Goal: Task Accomplishment & Management: Complete application form

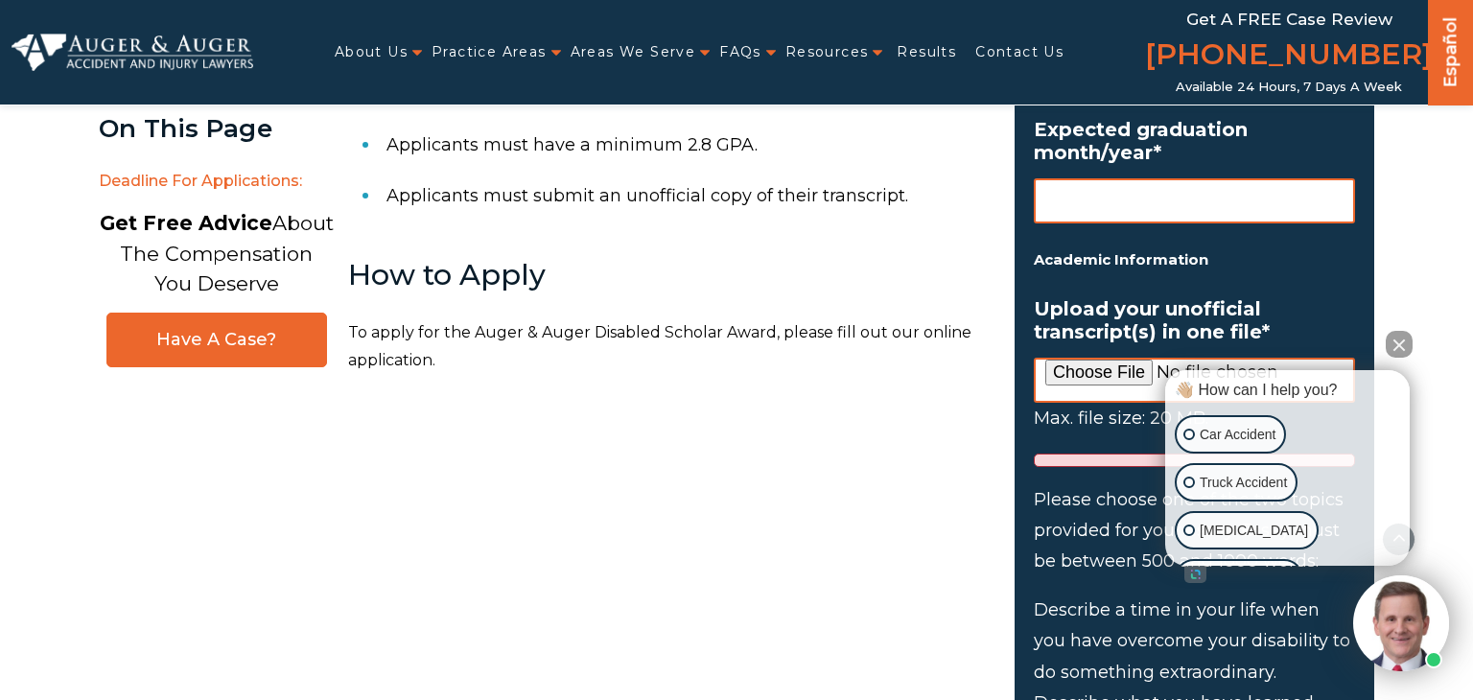
scroll to position [1556, 0]
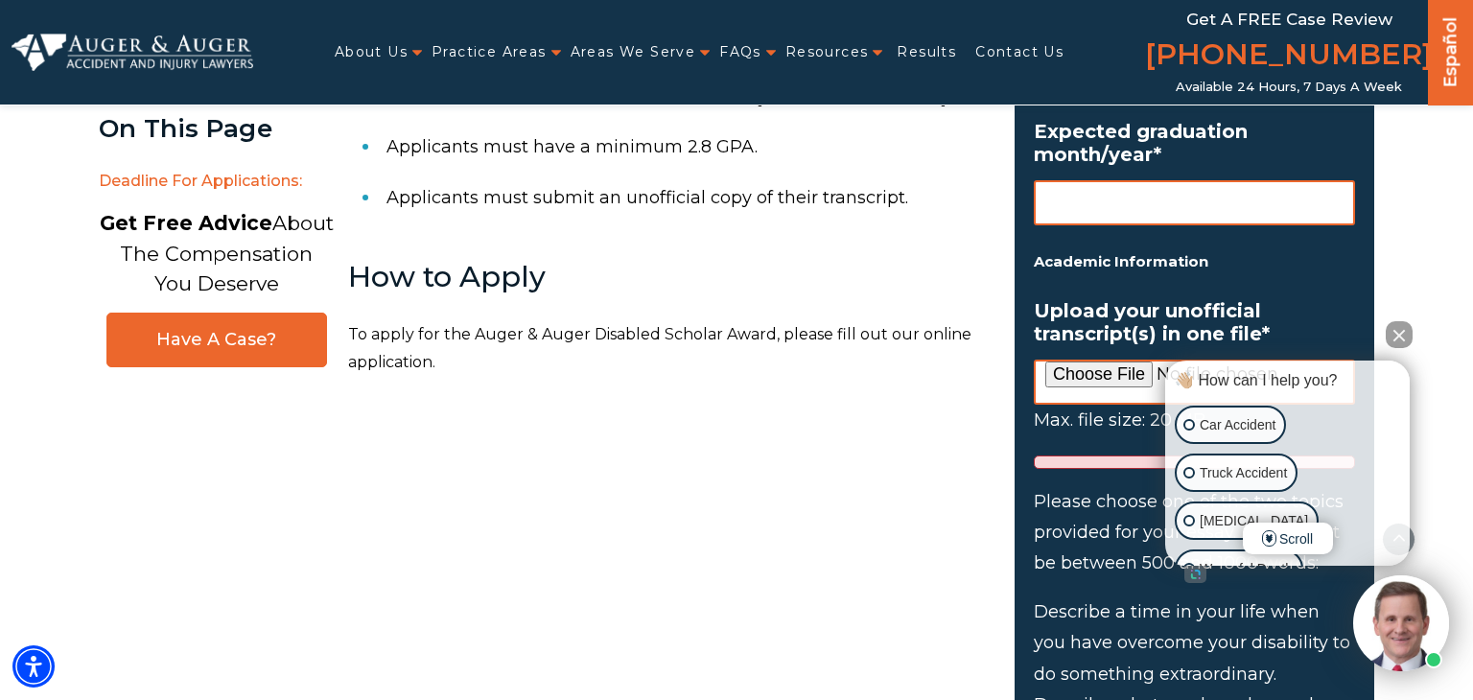
click at [1400, 346] on button "Close Intaker Chat Widget" at bounding box center [1399, 334] width 27 height 27
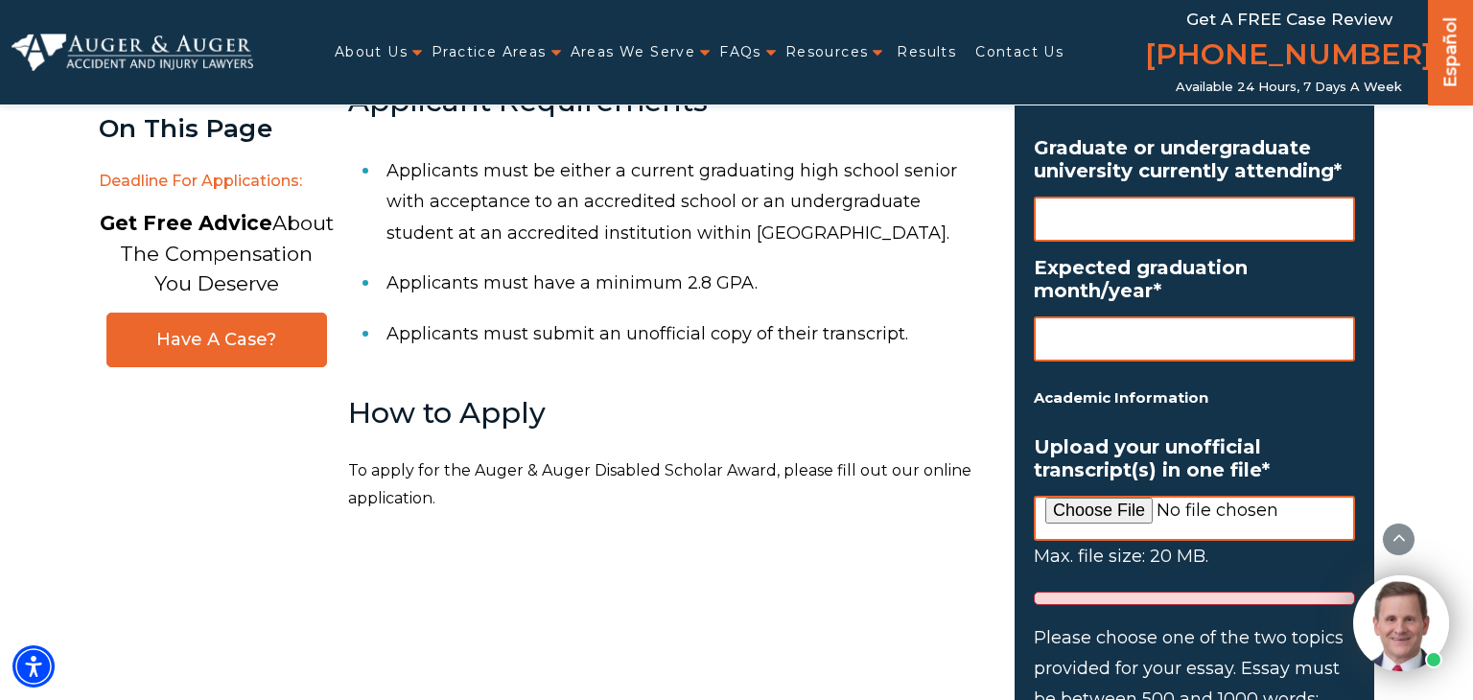
scroll to position [1412, 0]
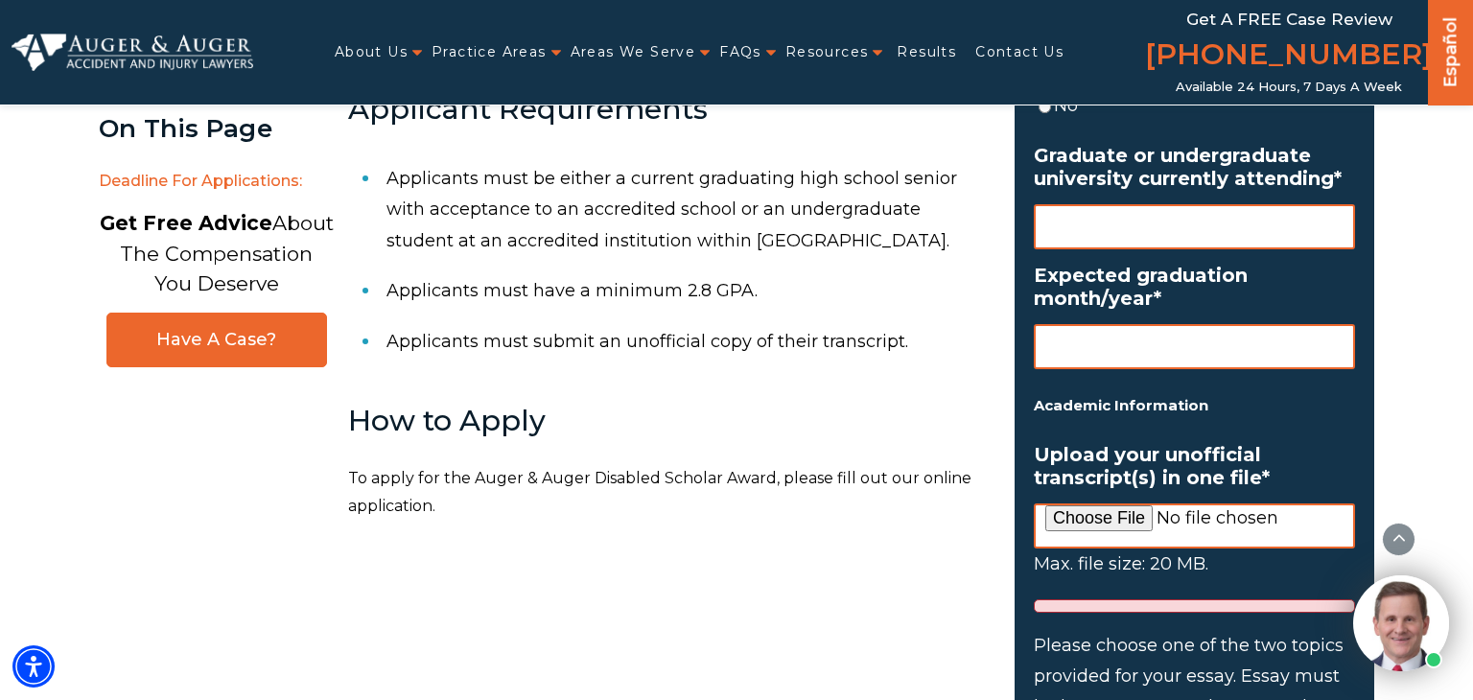
click at [1282, 401] on ul "Name * First Last Mailing Address Address * Street Address Address Line 2 City …" at bounding box center [1194, 210] width 321 height 2715
click at [1278, 443] on label "Upload your unofficial transcript(s) in one file *" at bounding box center [1194, 466] width 321 height 46
click at [1278, 504] on input "Upload your unofficial transcript(s) in one file *" at bounding box center [1194, 526] width 321 height 45
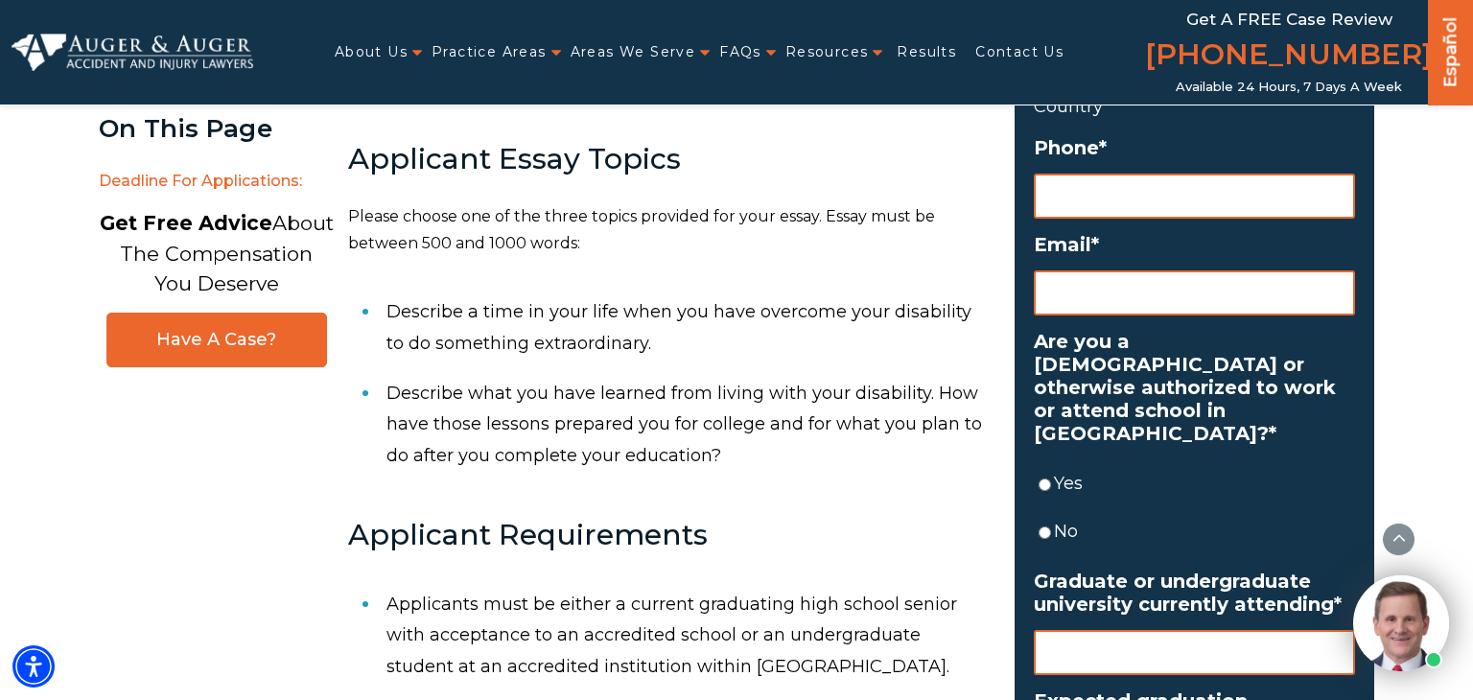
scroll to position [985, 0]
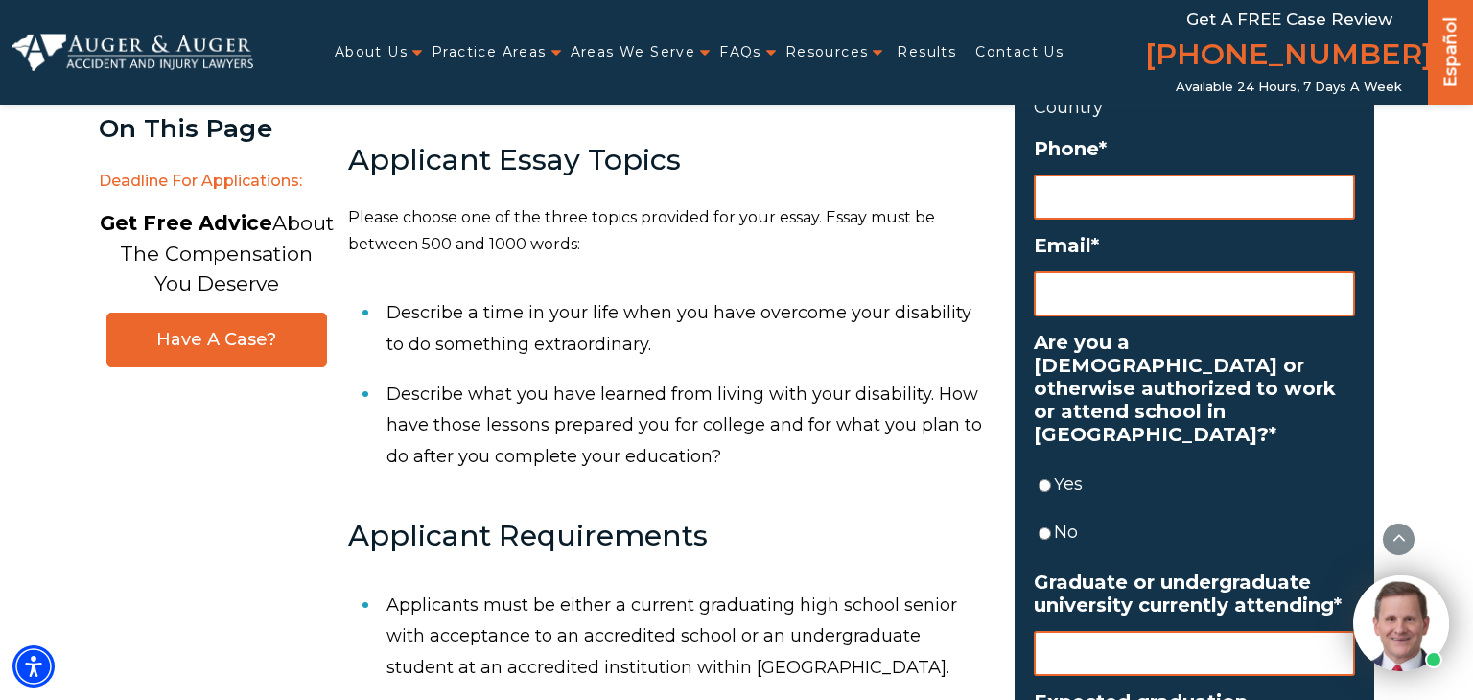
click at [1042, 478] on input "Yes" at bounding box center [1045, 485] width 12 height 45
radio input "true"
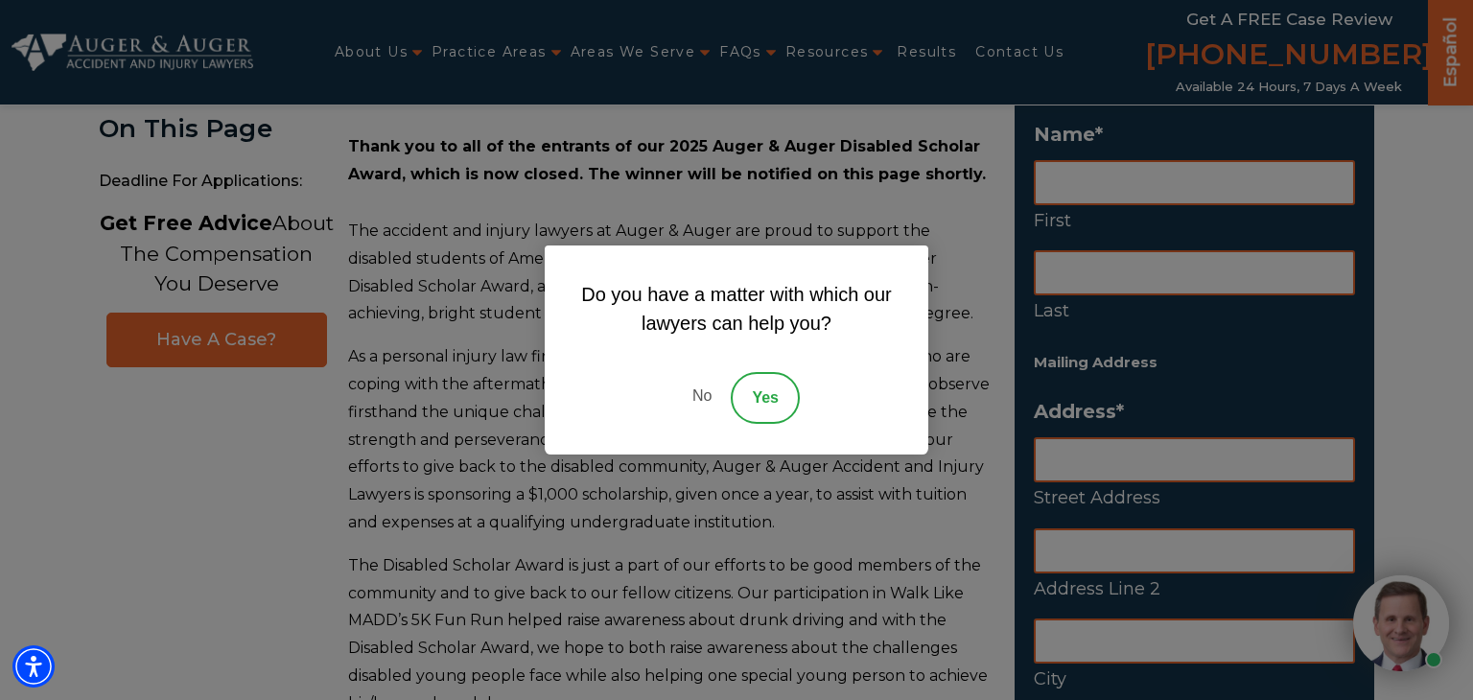
scroll to position [135, 0]
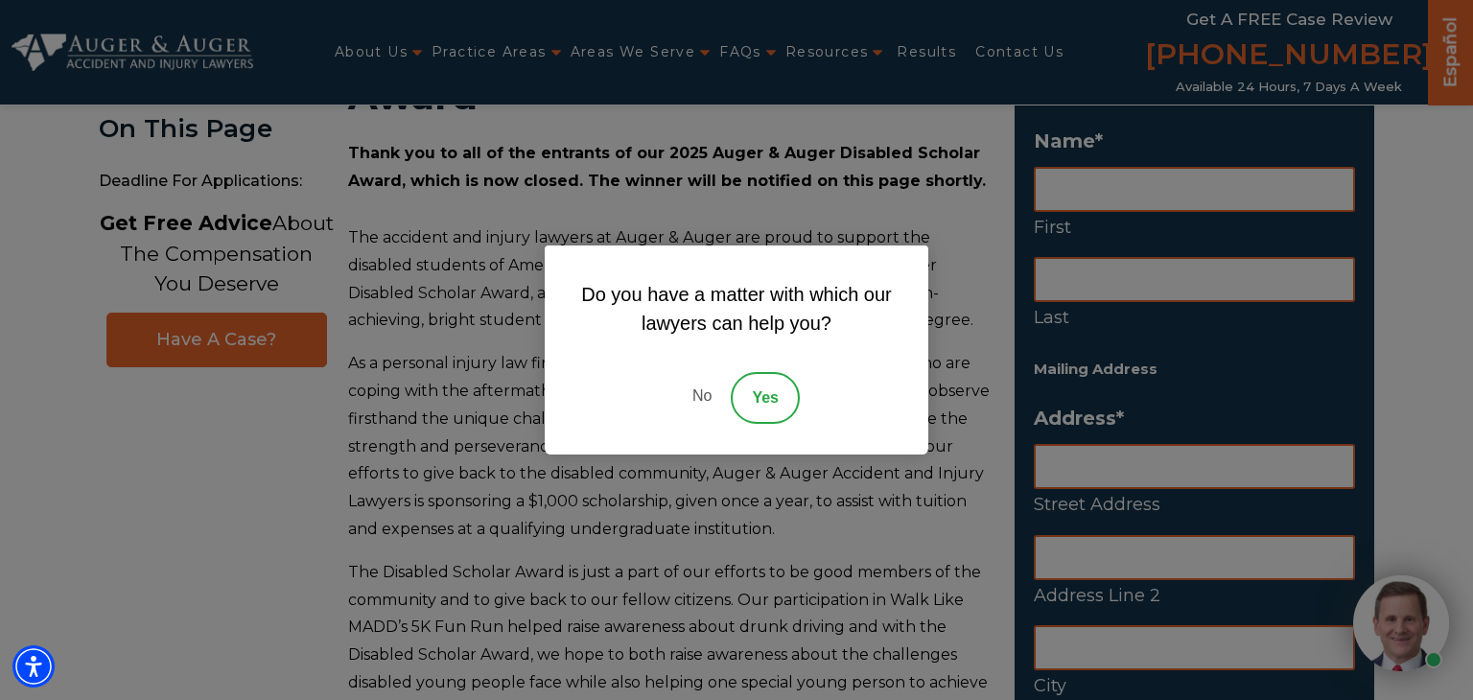
click at [696, 405] on link "No" at bounding box center [702, 398] width 58 height 52
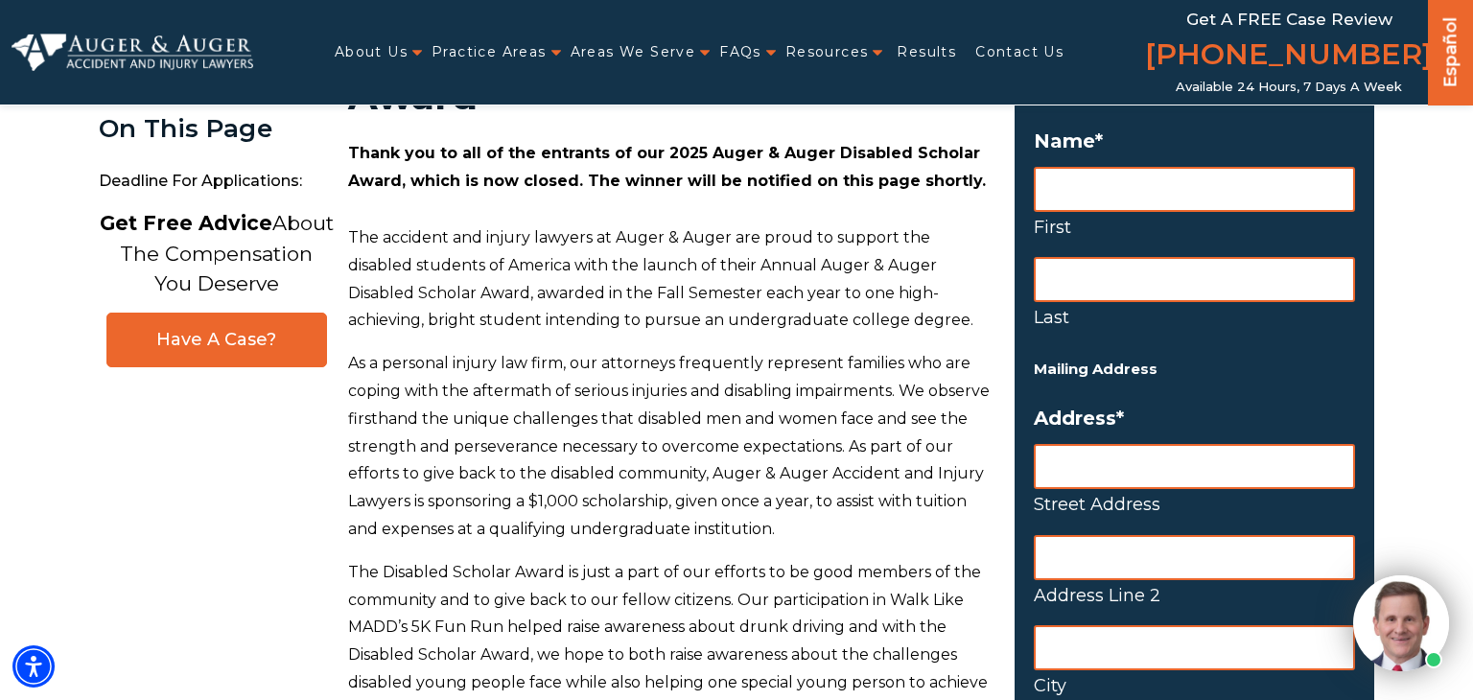
click at [1190, 180] on input "First" at bounding box center [1194, 189] width 321 height 45
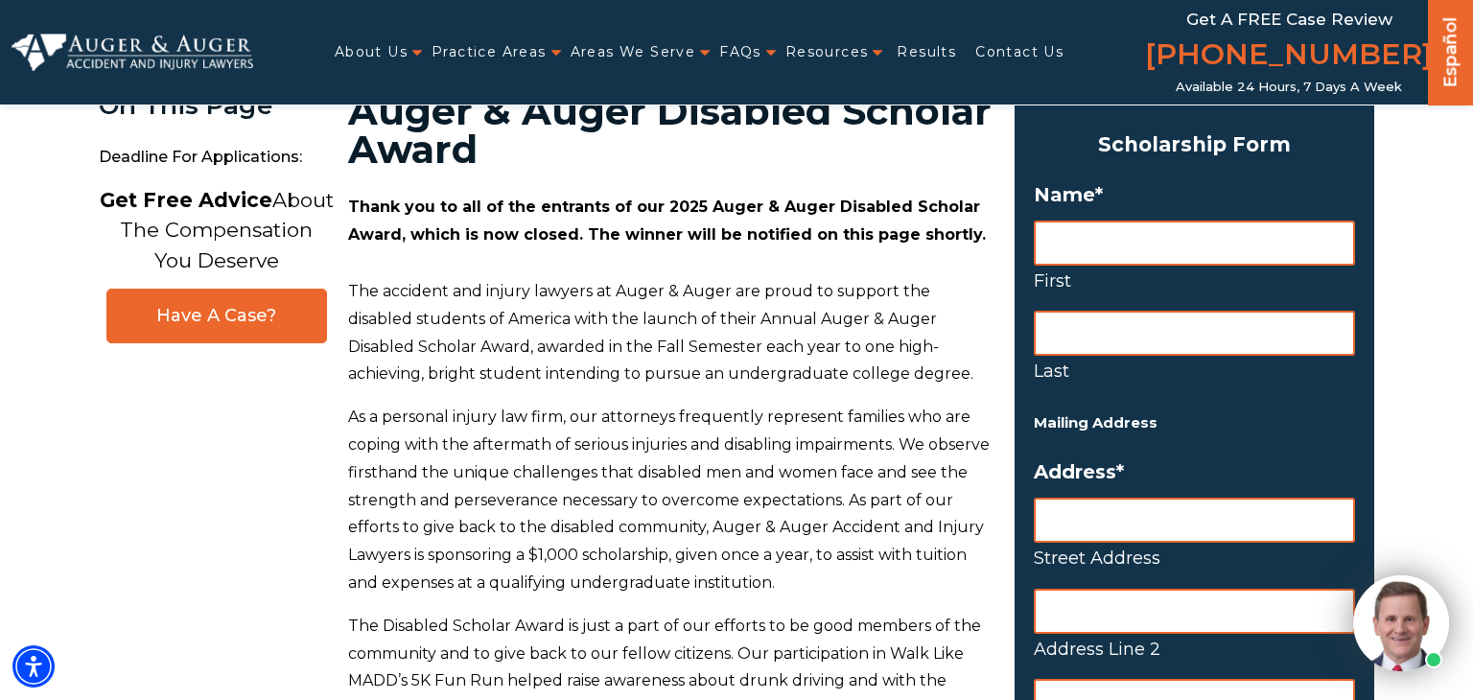
scroll to position [80, 0]
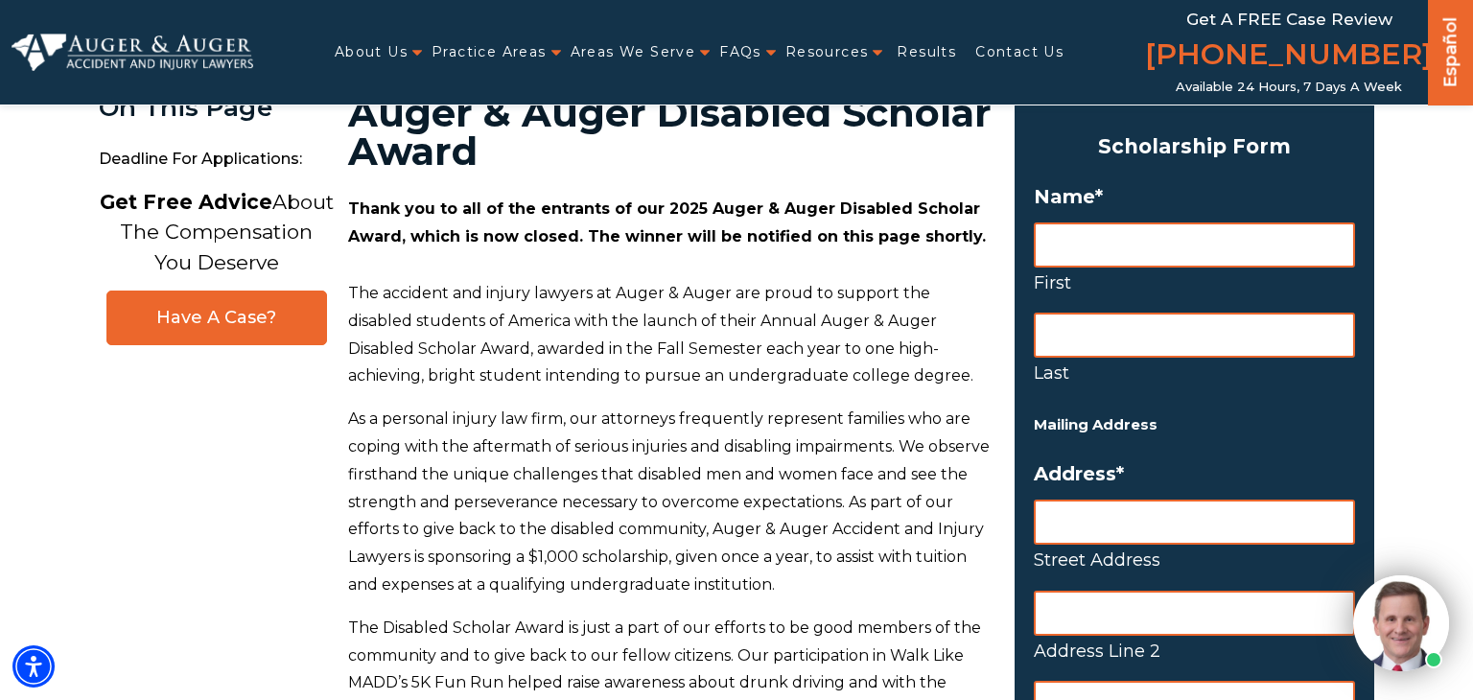
click at [1190, 238] on input "First" at bounding box center [1194, 245] width 321 height 45
type input "claude"
click at [1156, 340] on input "Last" at bounding box center [1194, 335] width 321 height 45
type input "bates"
click at [1120, 529] on input "Street Address" at bounding box center [1194, 522] width 321 height 45
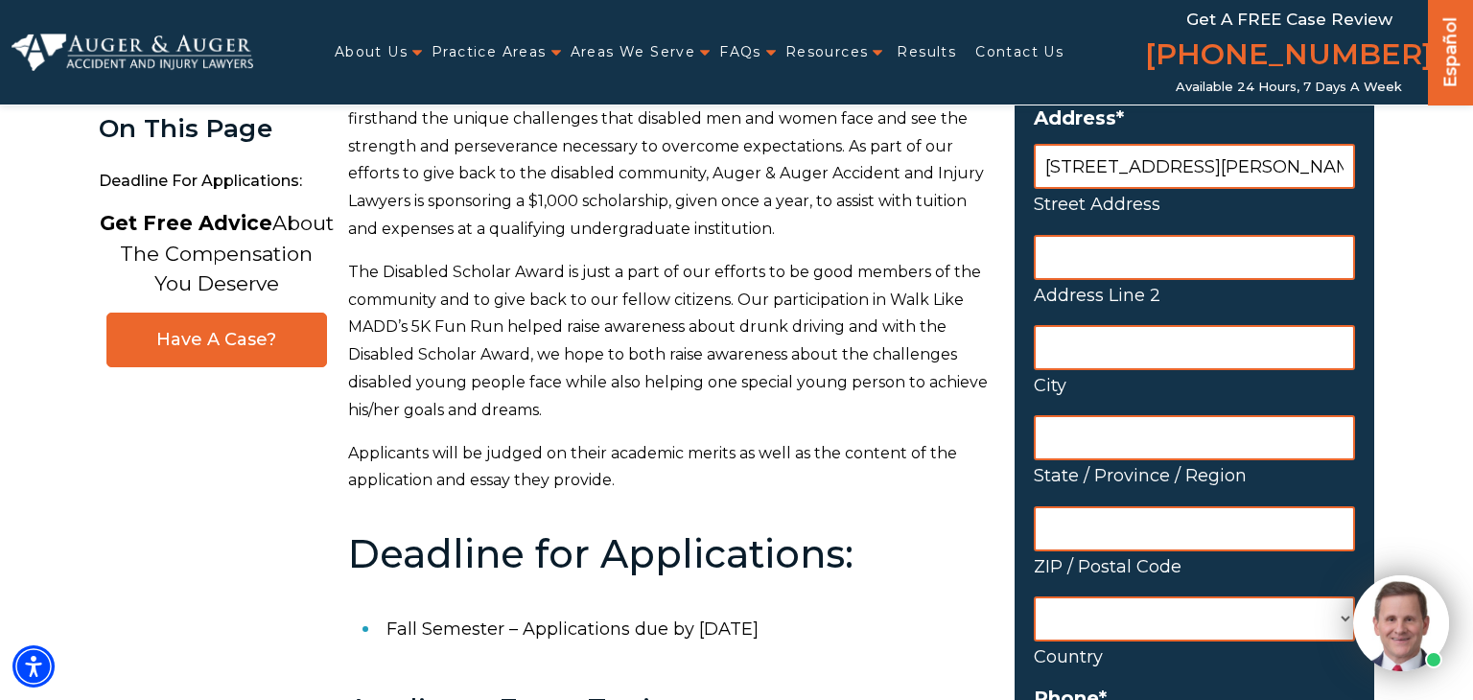
scroll to position [443, 0]
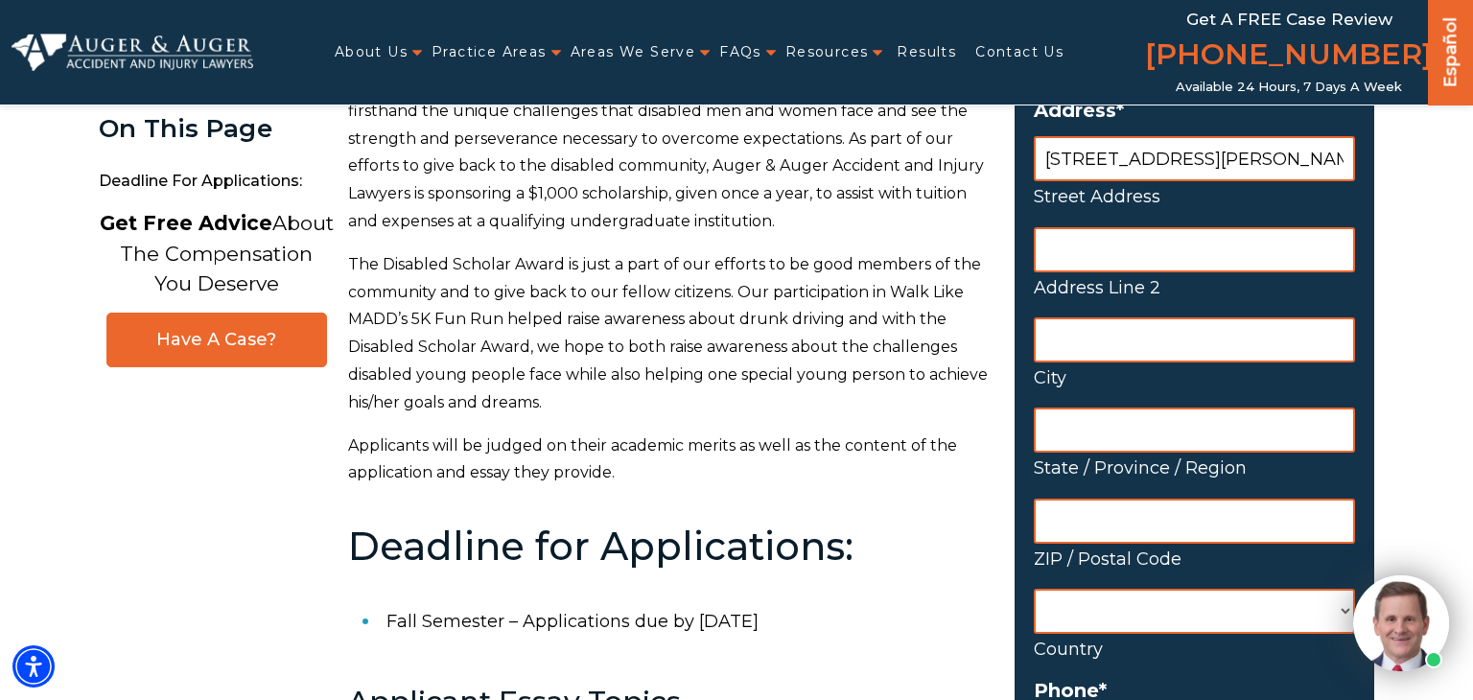
type input "1601 Dill Ave apt 904"
click at [1107, 338] on input "City" at bounding box center [1194, 340] width 321 height 45
type input "linden"
click at [1143, 429] on input "State / Province / Region" at bounding box center [1194, 430] width 321 height 45
type input "nj"
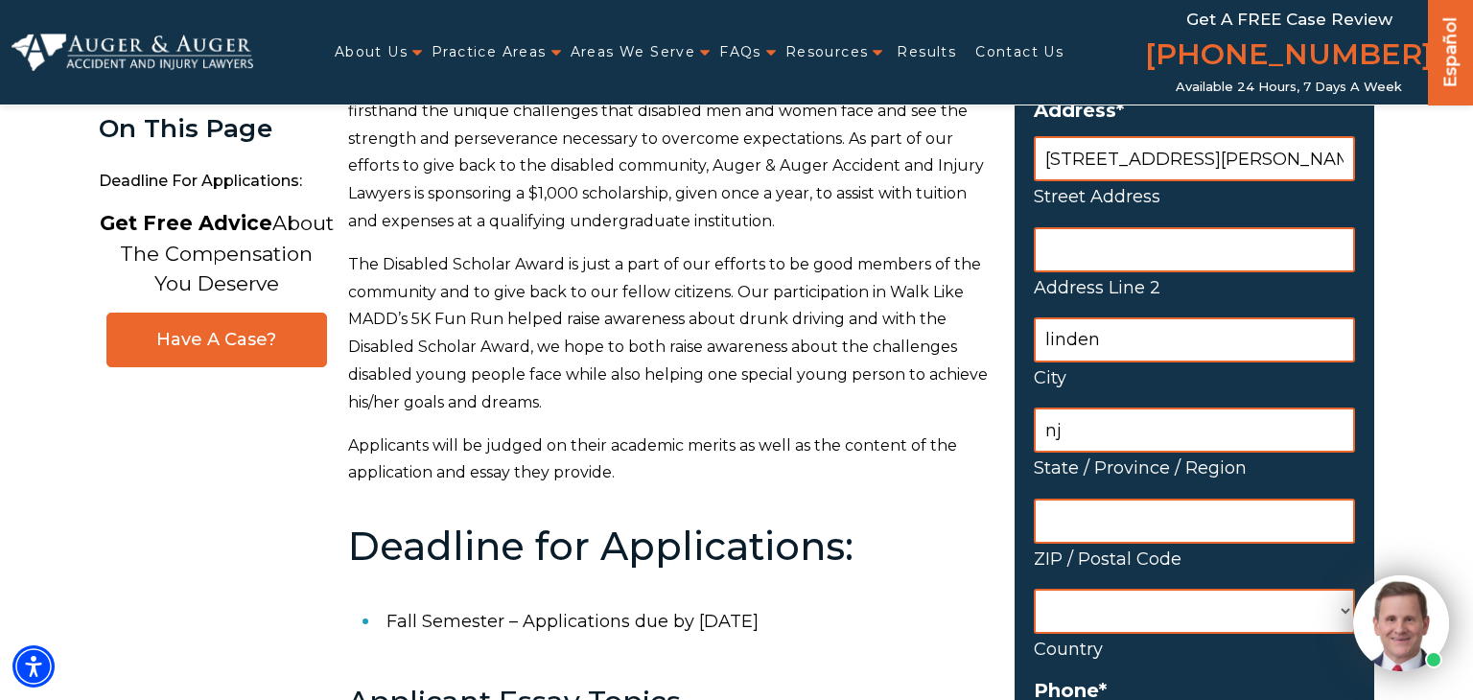
click at [1075, 526] on input "ZIP / Postal Code" at bounding box center [1194, 521] width 321 height 45
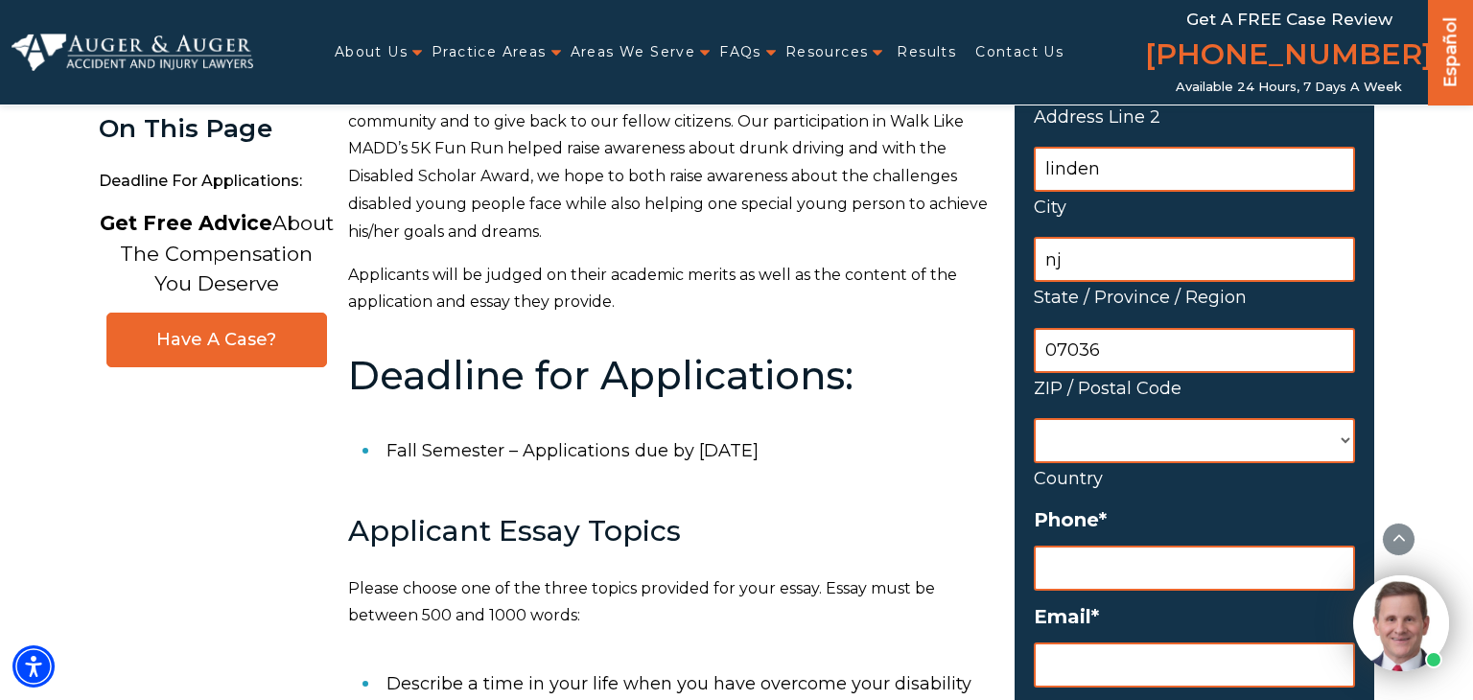
scroll to position [614, 0]
type input "07036"
click at [1150, 460] on select "Afghanistan Albania Algeria American Samoa Andorra Angola Anguilla Antarctica A…" at bounding box center [1194, 440] width 321 height 45
select select "United States"
click at [1034, 418] on select "Afghanistan Albania Algeria American Samoa Andorra Angola Anguilla Antarctica A…" at bounding box center [1194, 440] width 321 height 45
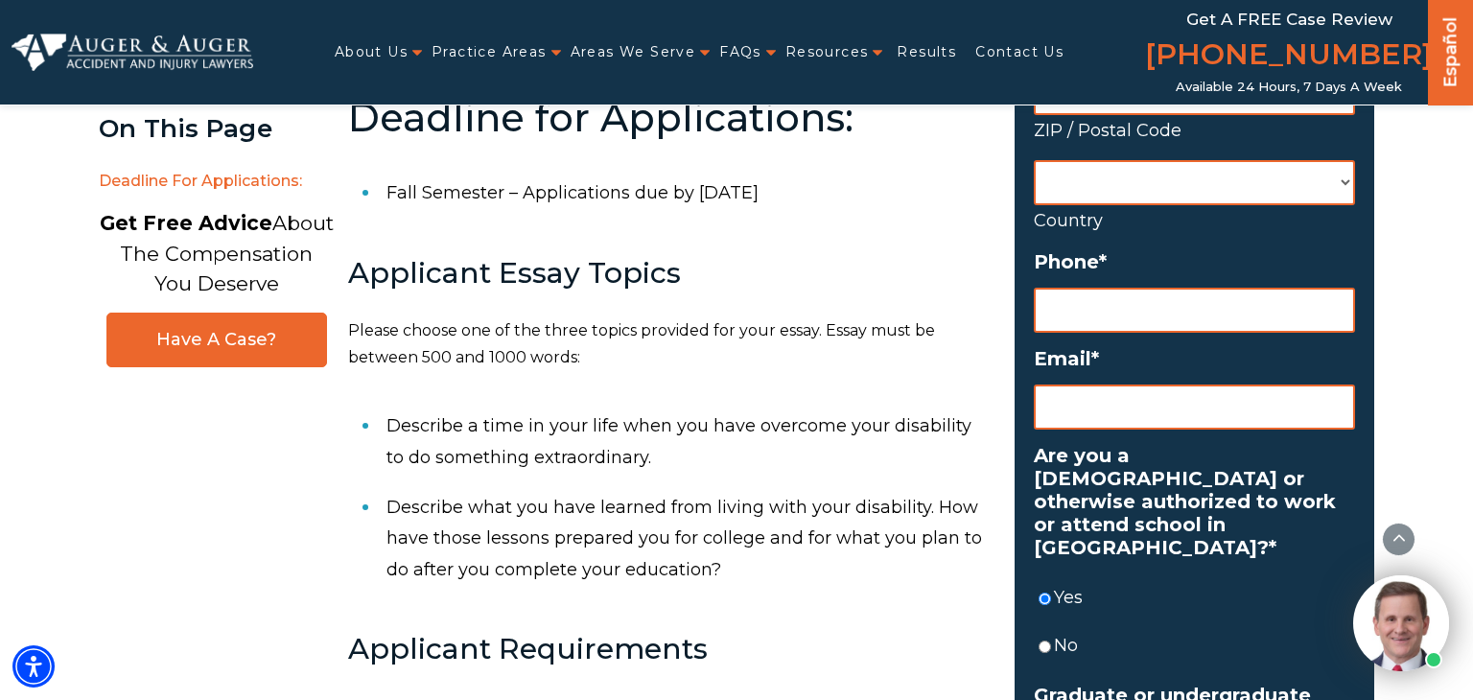
scroll to position [879, 0]
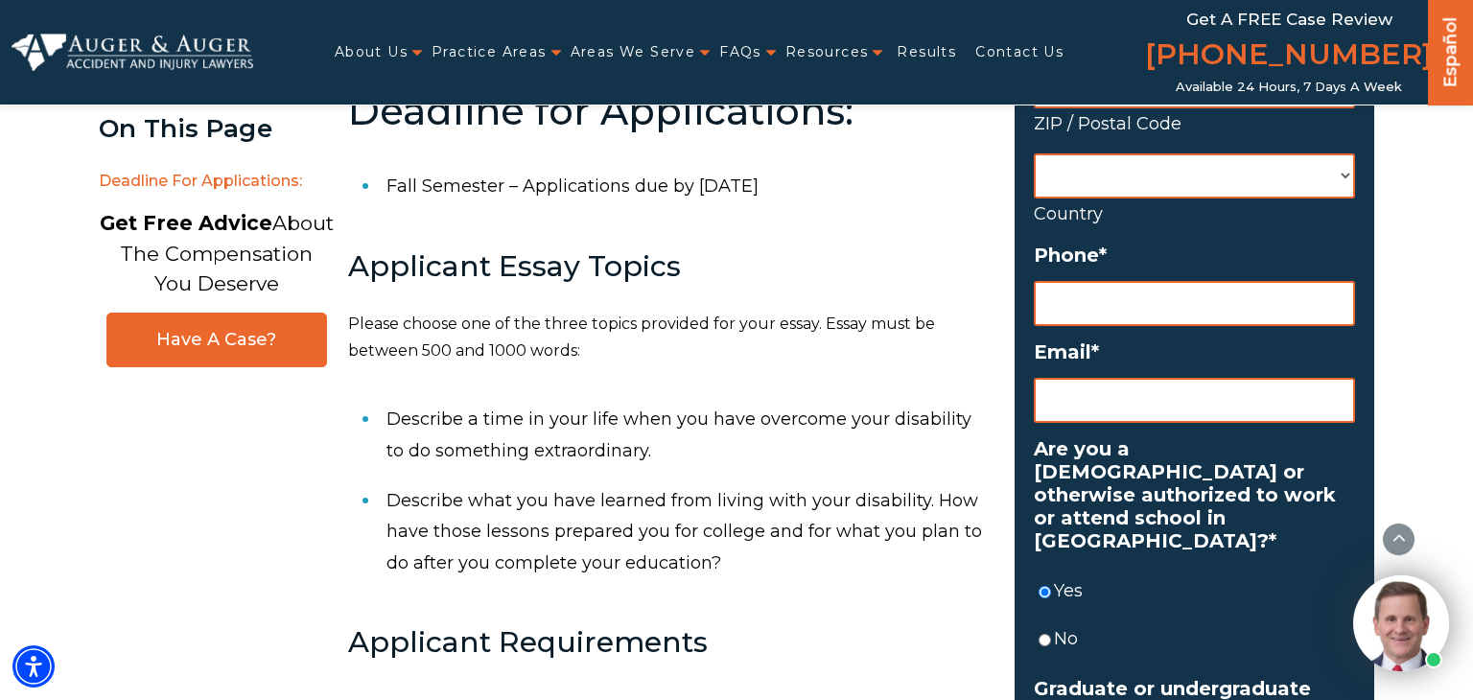
click at [1228, 313] on input "Phone *" at bounding box center [1194, 303] width 321 height 45
type input "(908) 294-5083"
click at [1127, 411] on input "Email *" at bounding box center [1194, 400] width 321 height 45
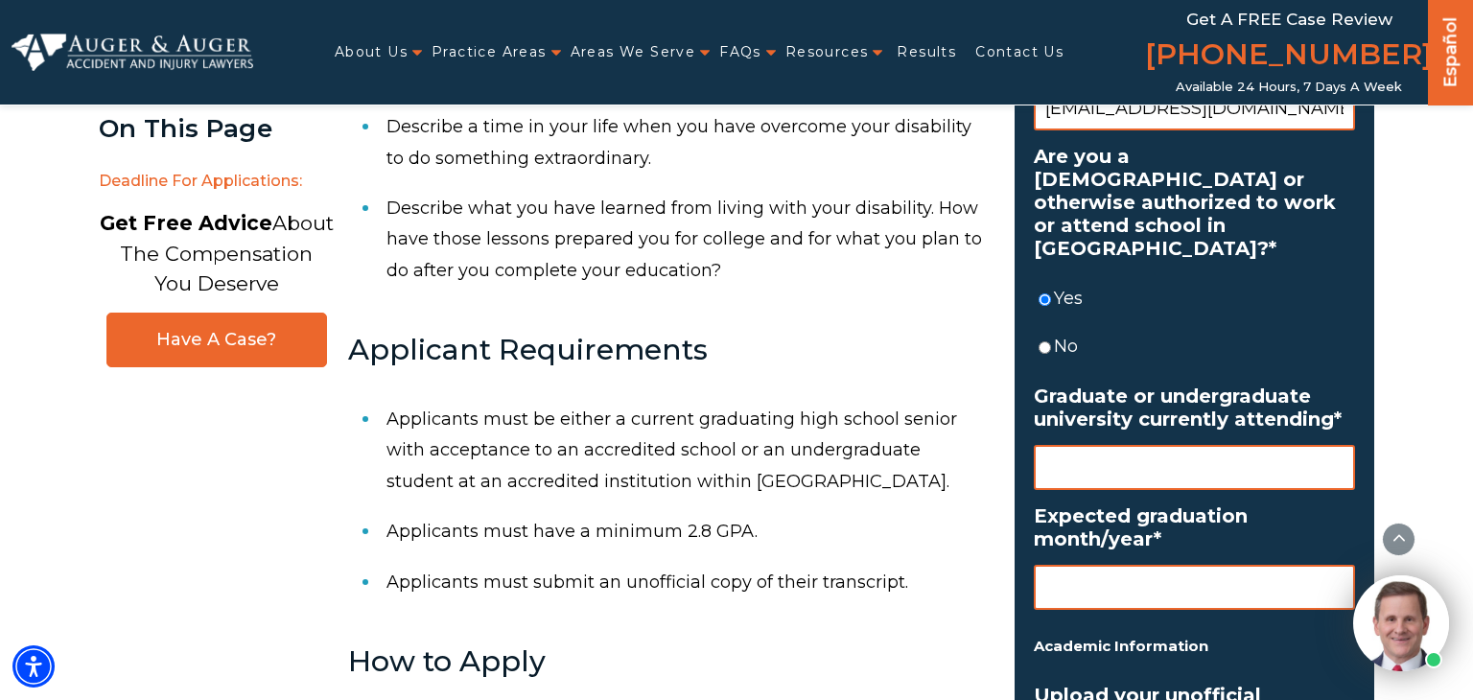
scroll to position [1209, 0]
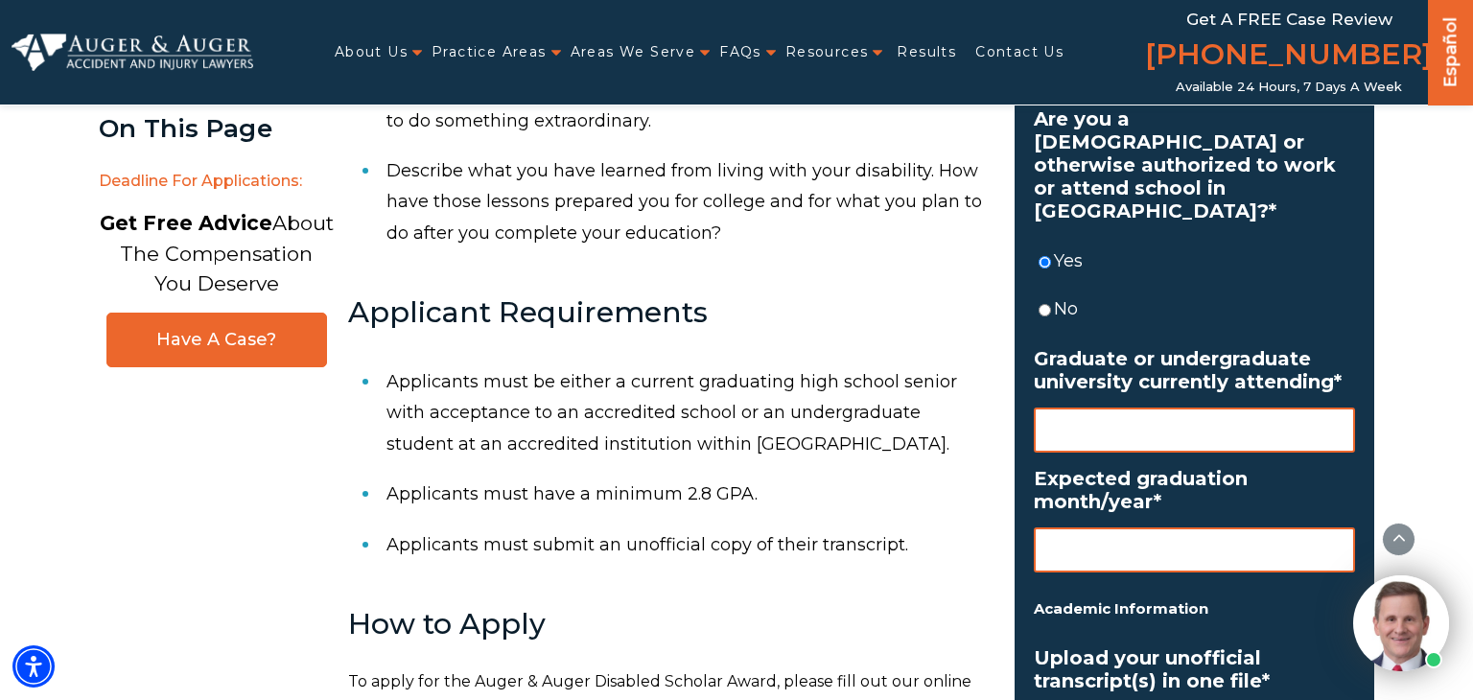
type input "ryshane32776@gmail.com"
click at [1220, 417] on input "Graduate or undergraduate university currently attending *" at bounding box center [1194, 430] width 321 height 45
type input "2"
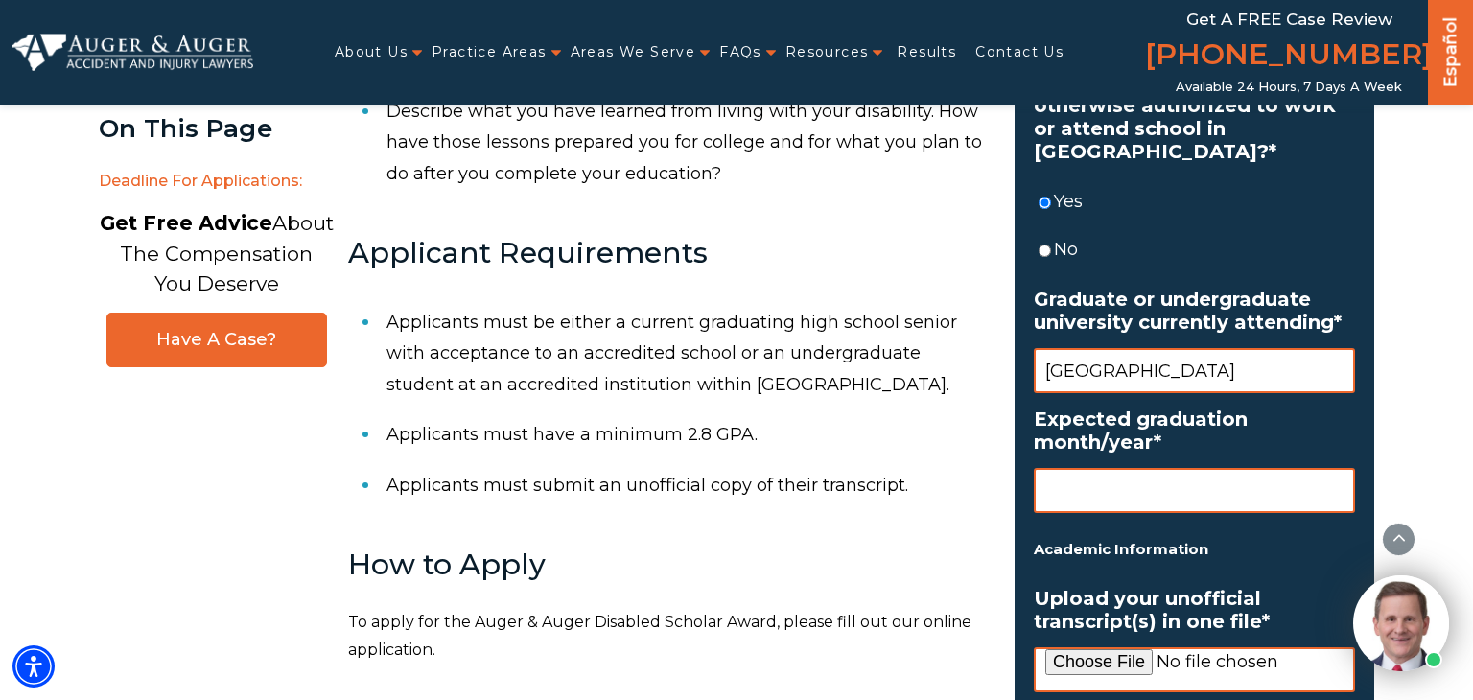
scroll to position [1309, 0]
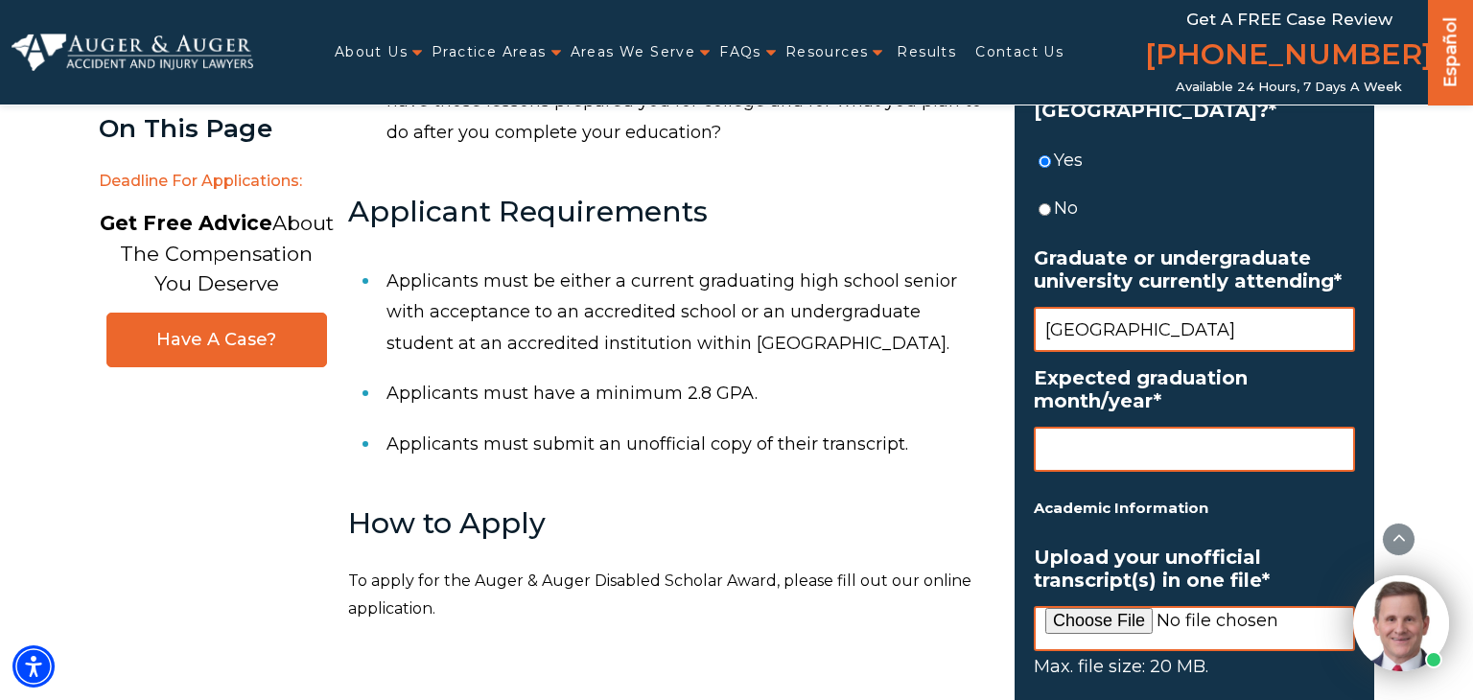
type input "university of phoenix"
click at [1187, 436] on input "Expected graduation month/year *" at bounding box center [1194, 449] width 321 height 45
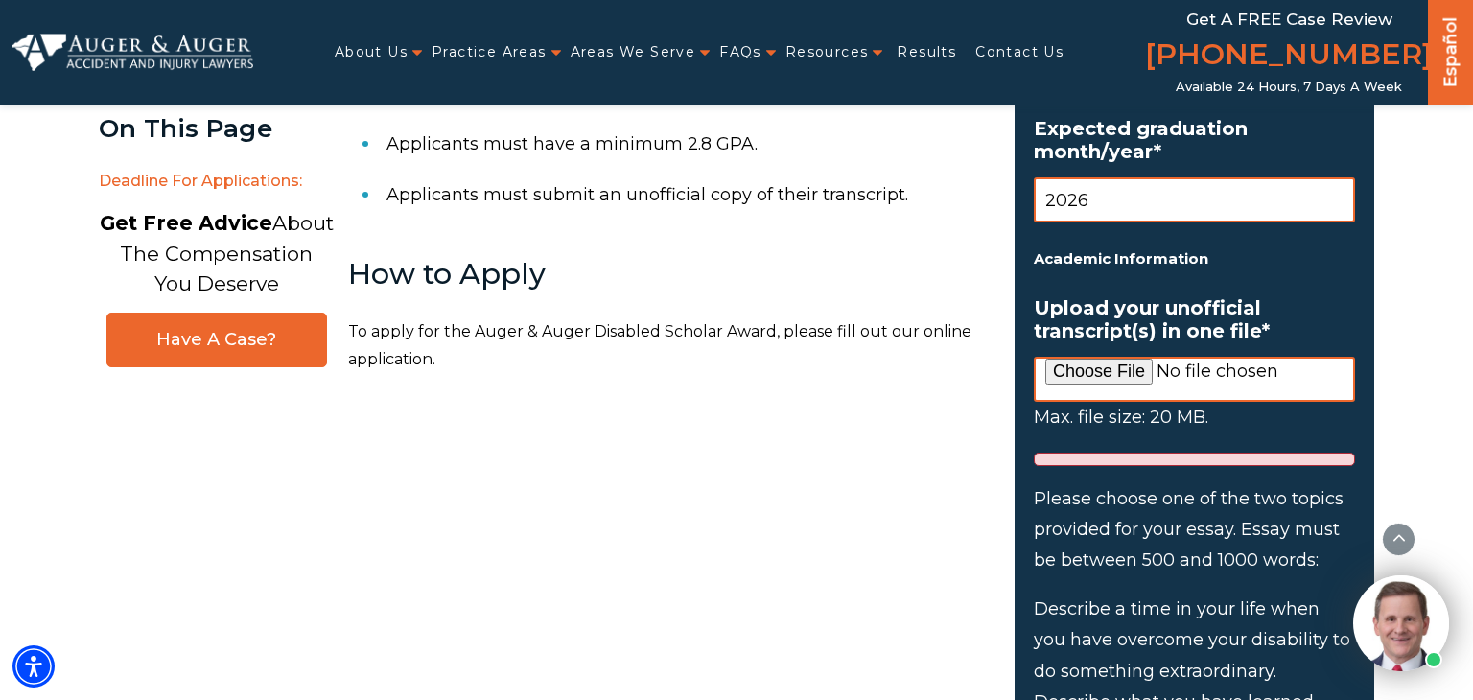
scroll to position [1562, 0]
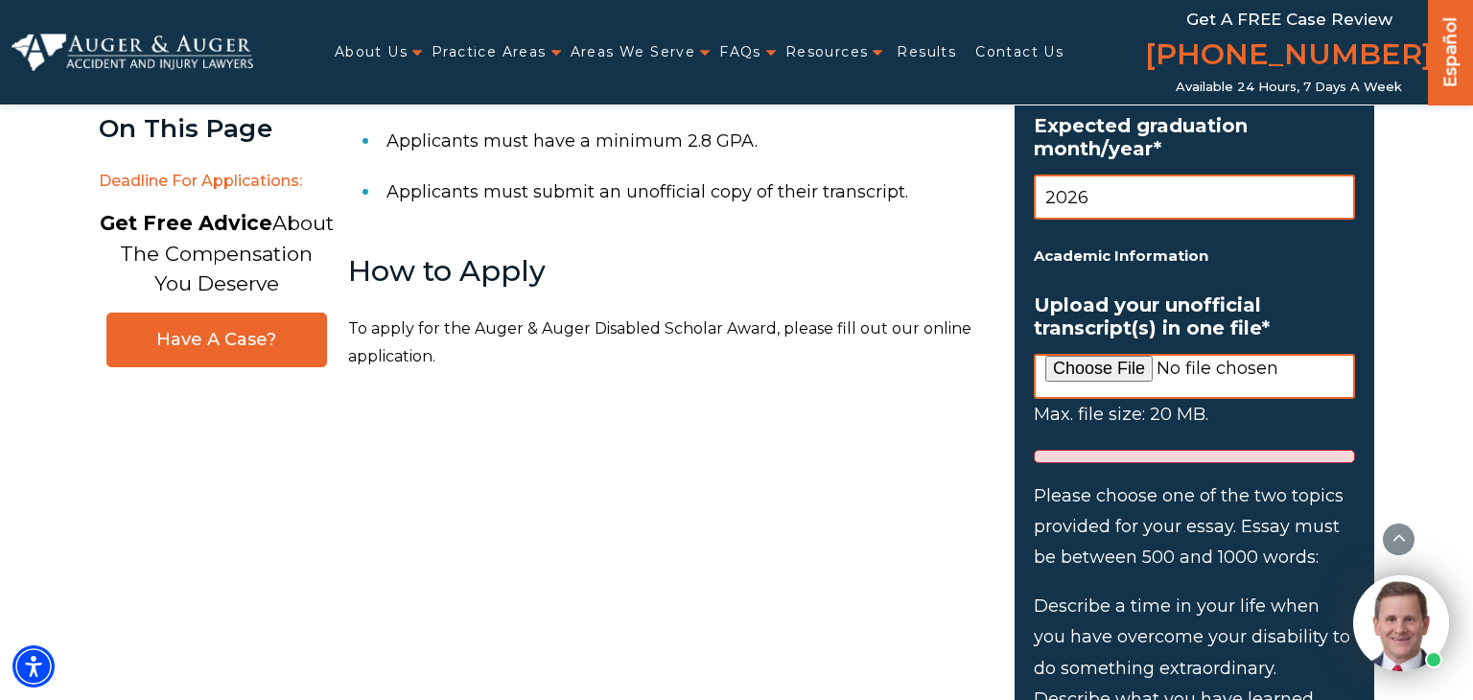
type input "2026"
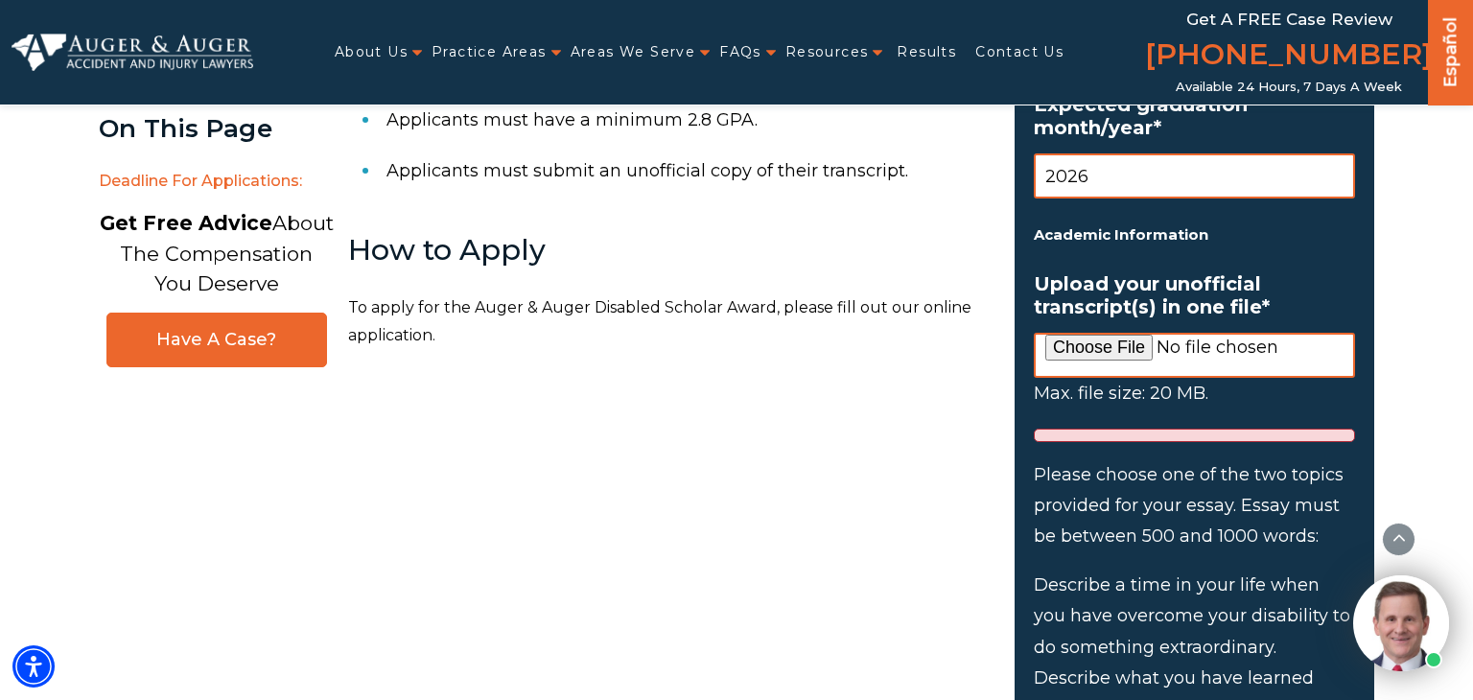
scroll to position [1577, 0]
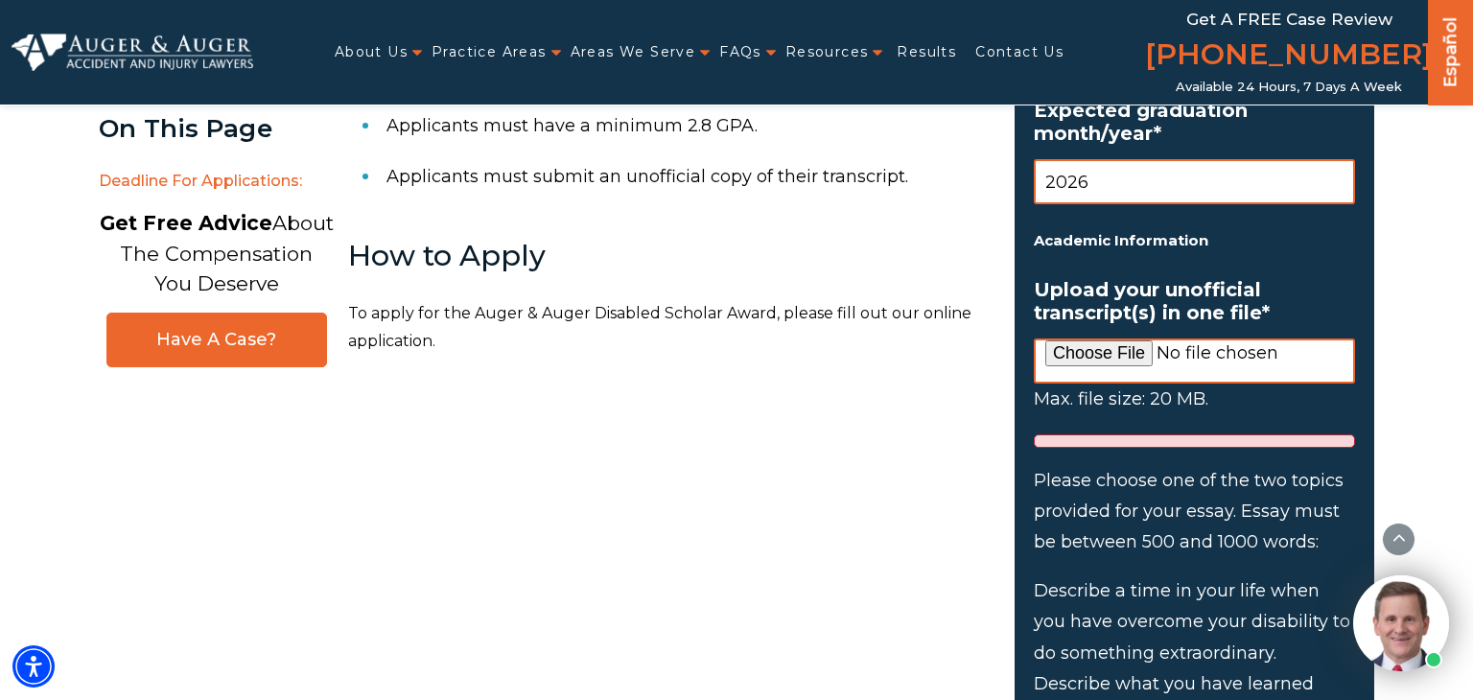
click at [1113, 339] on input "Upload your unofficial transcript(s) in one file *" at bounding box center [1194, 361] width 321 height 45
type input "C:\fakepath\3f5bbf25-db25-49bc-8665-11eaf6d1acbc.pdf"
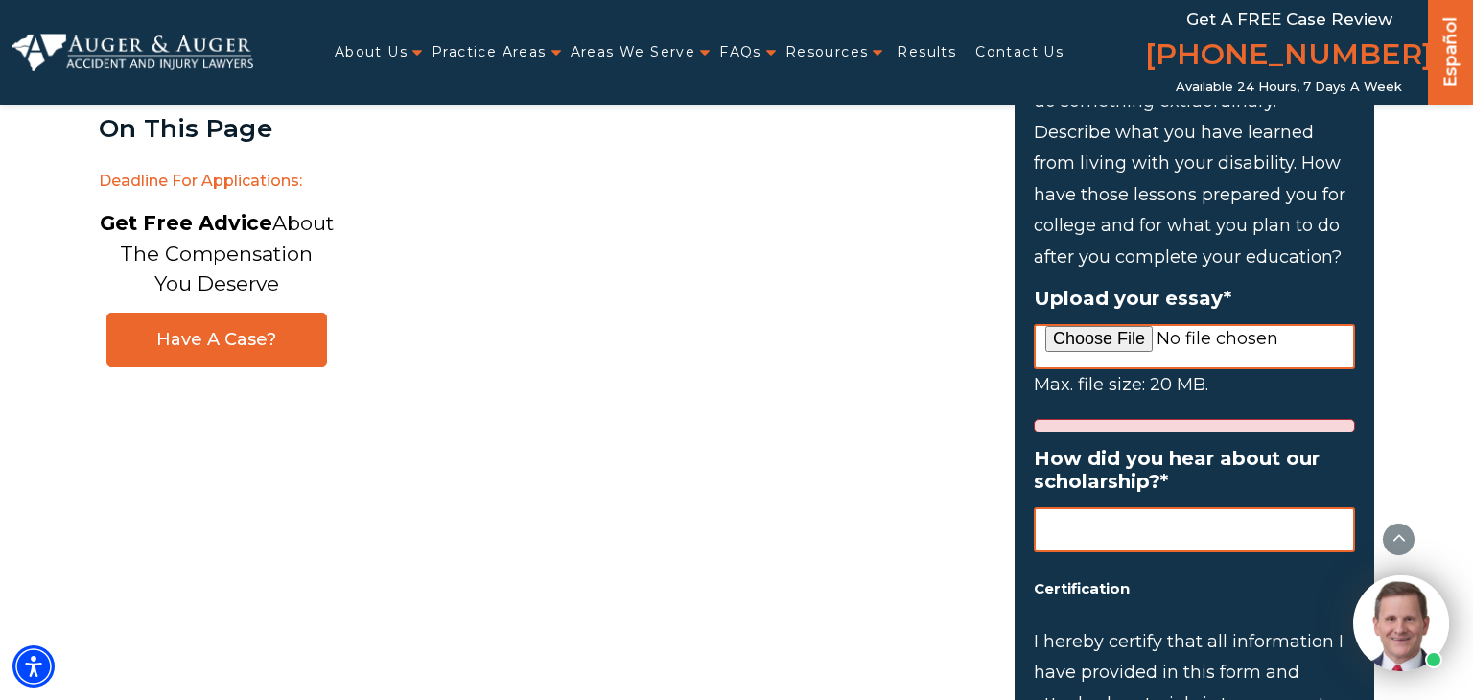
scroll to position [2099, 0]
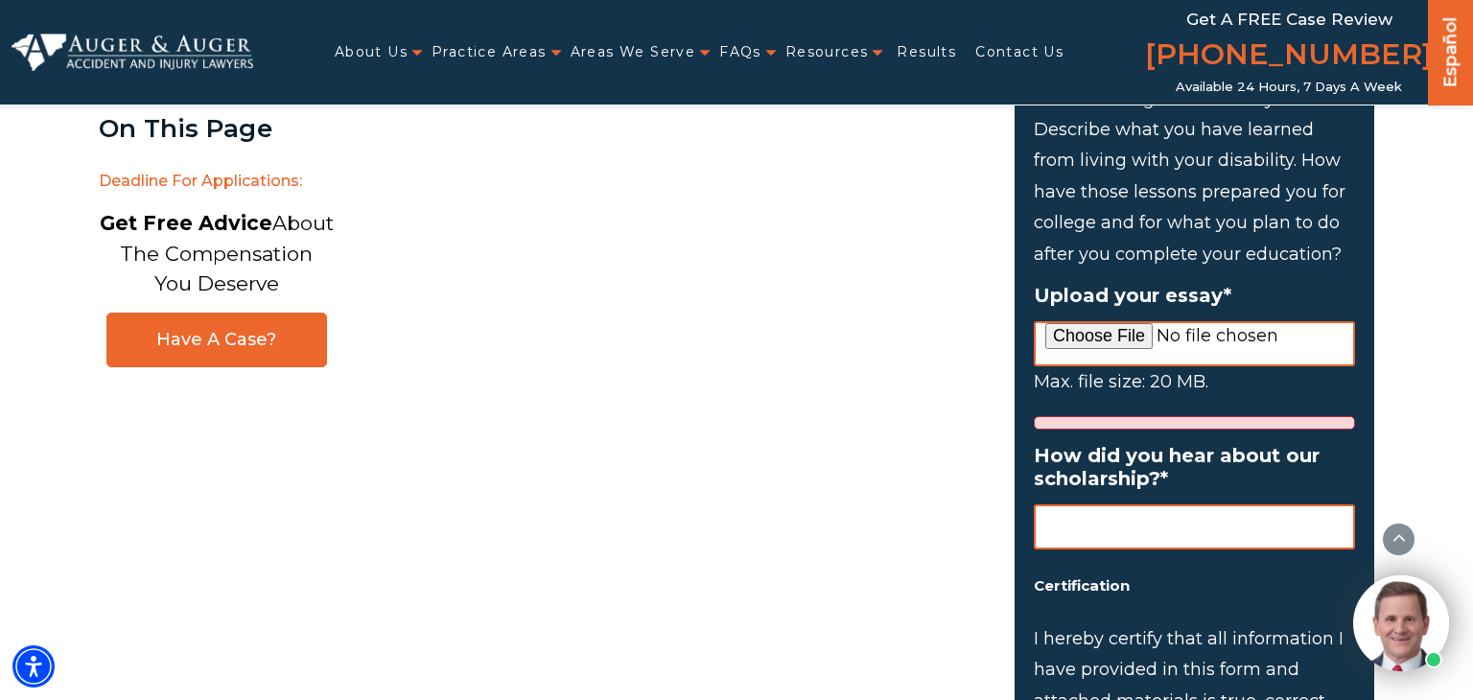
click at [1213, 510] on input "How did you hear about our scholarship? *" at bounding box center [1194, 527] width 321 height 45
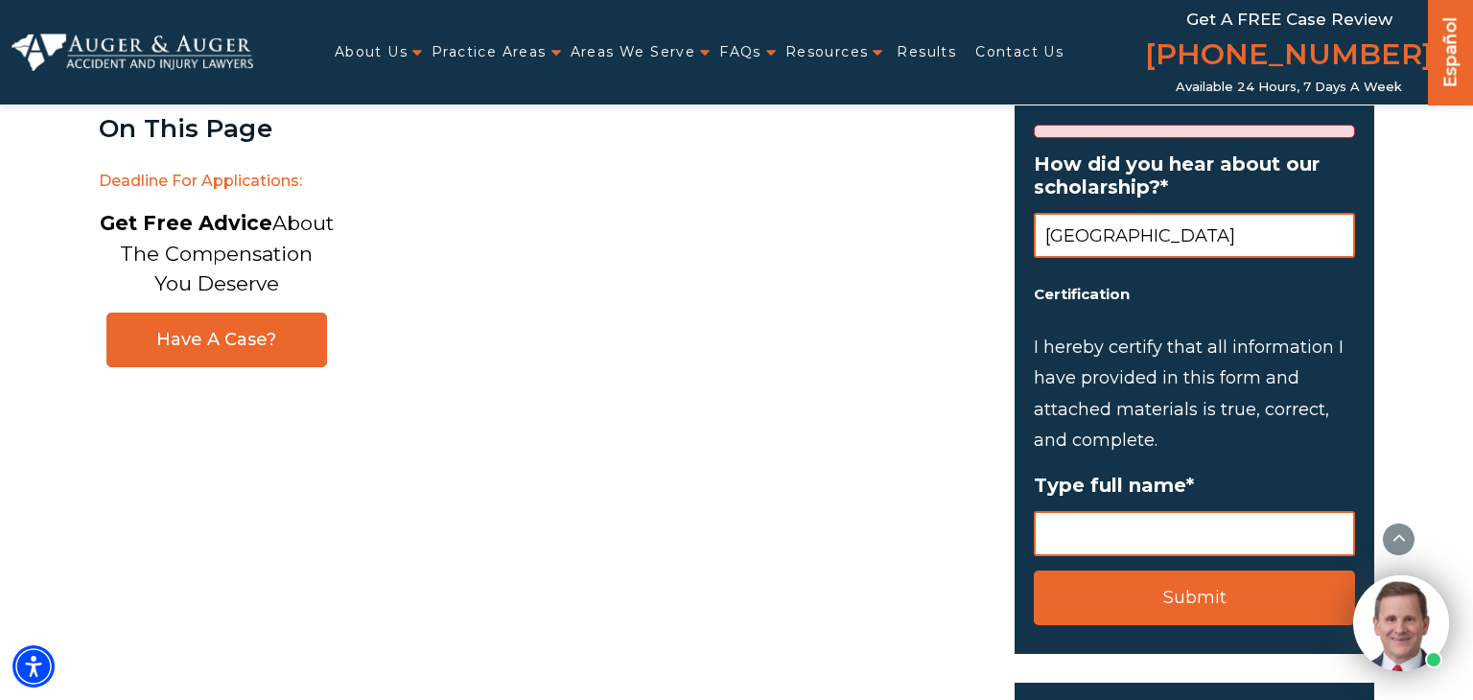
scroll to position [2388, 0]
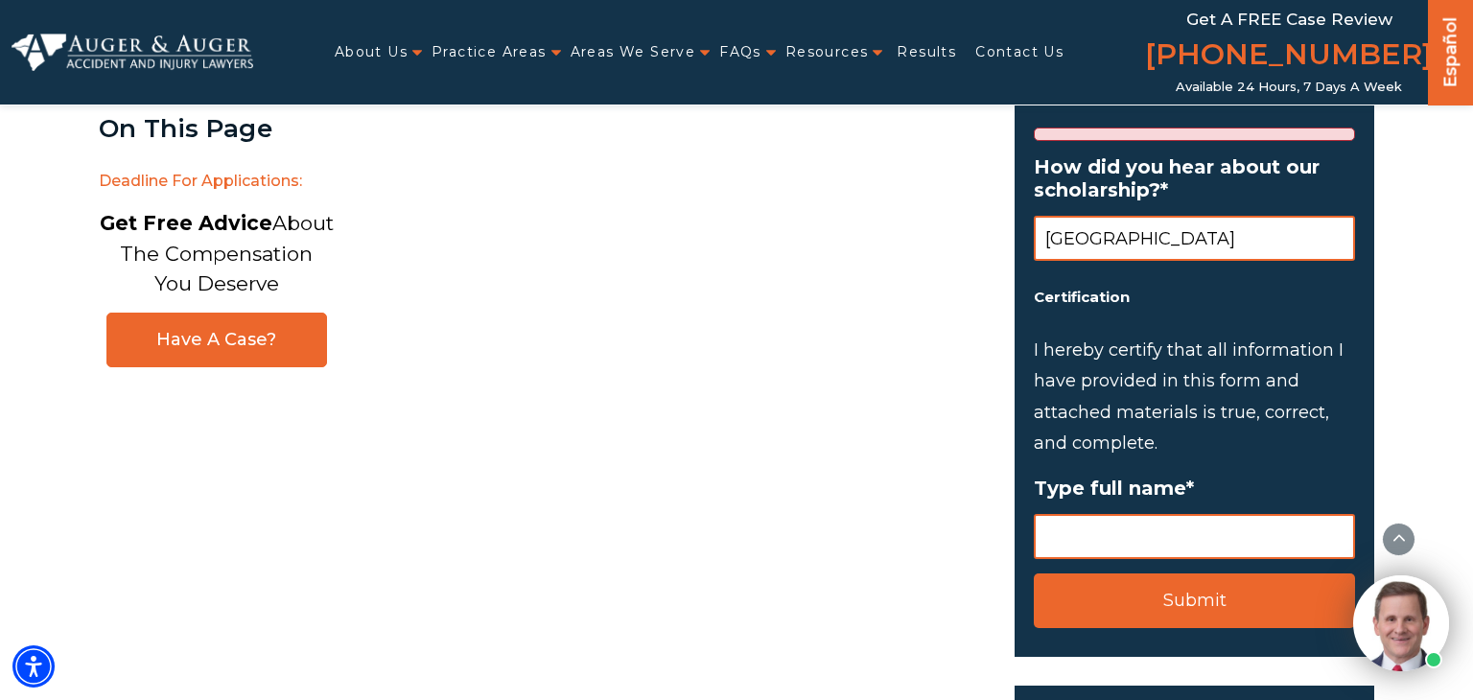
type input "university of phoenix"
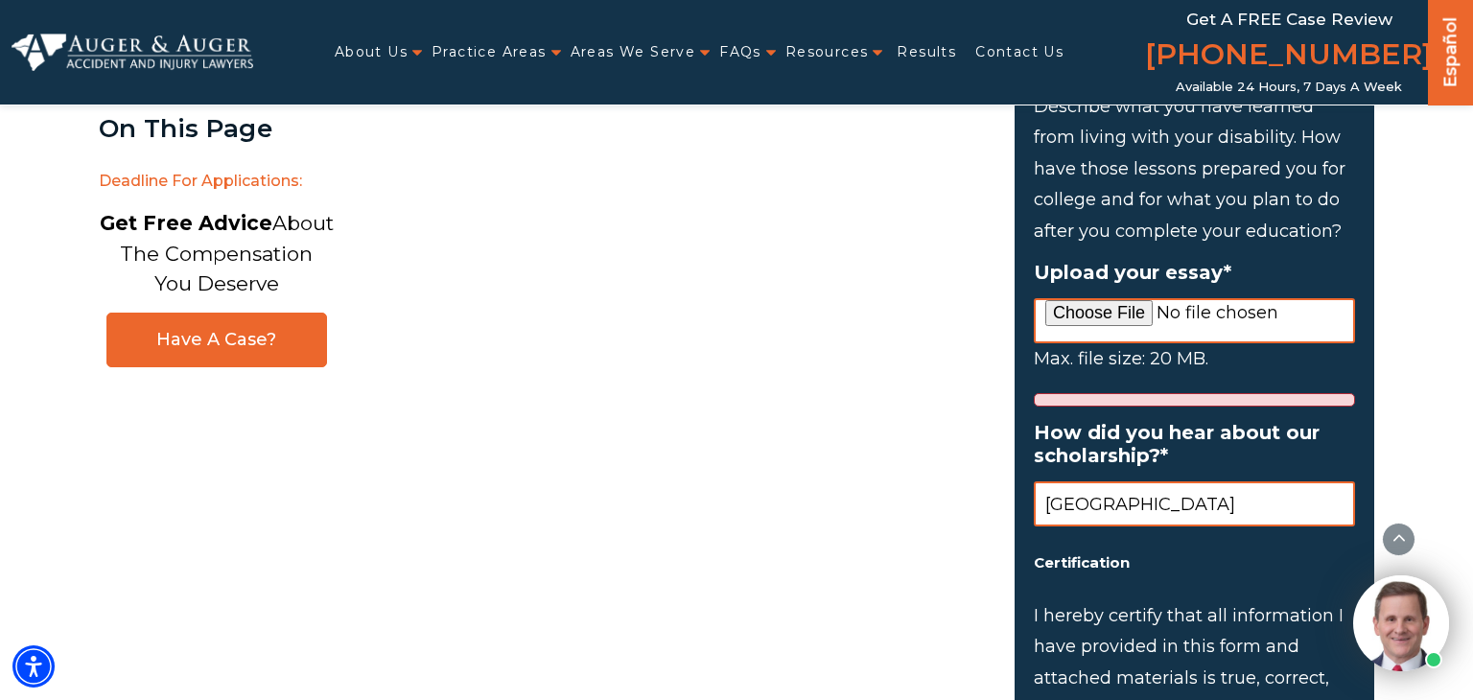
scroll to position [2147, 0]
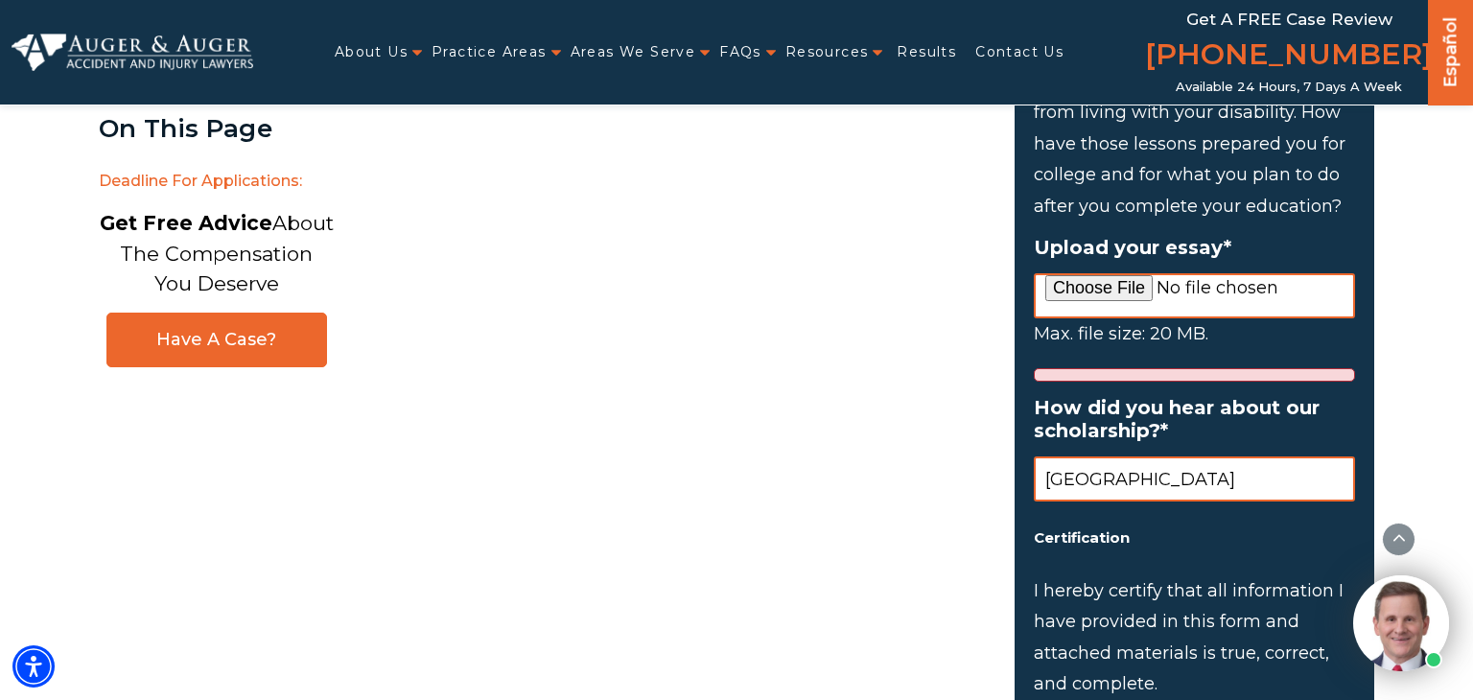
click at [1117, 275] on input "Upload your essay *" at bounding box center [1194, 295] width 321 height 45
type input "C:\fakepath\Essay .docx"
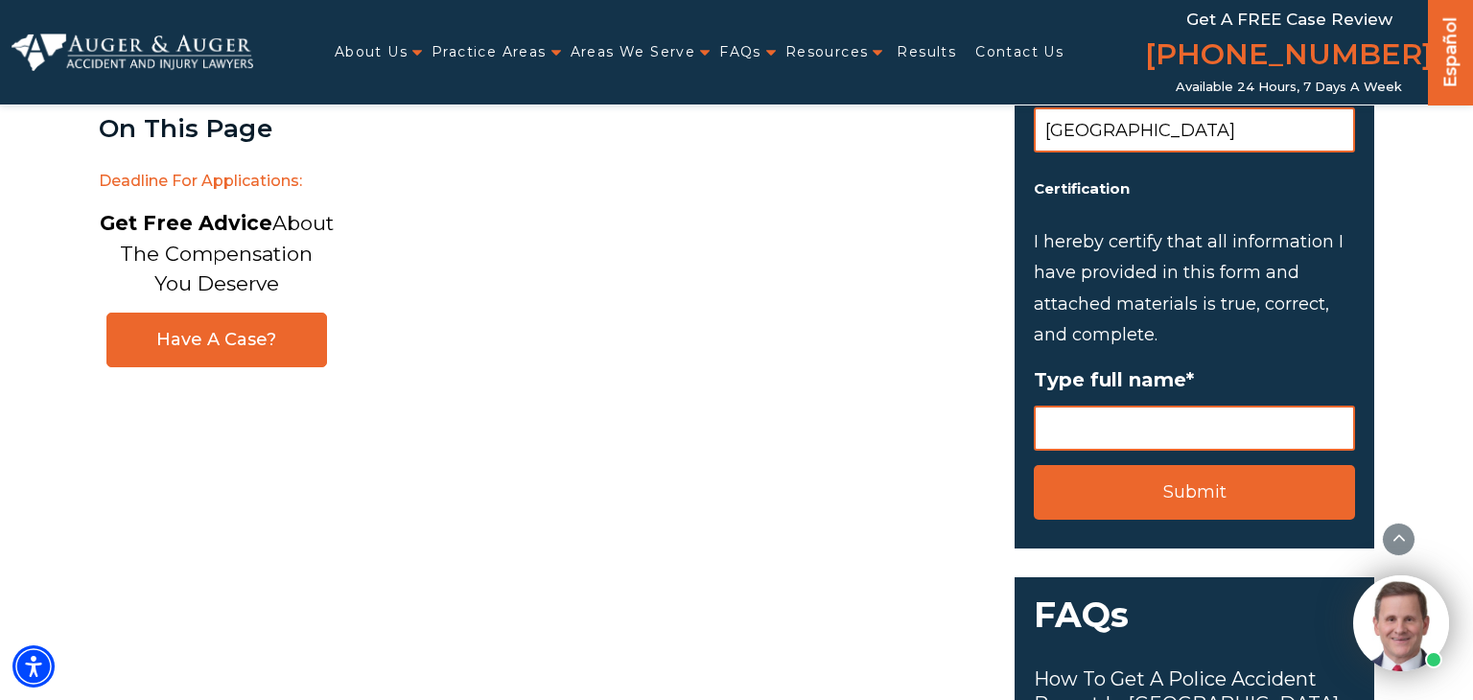
scroll to position [2483, 0]
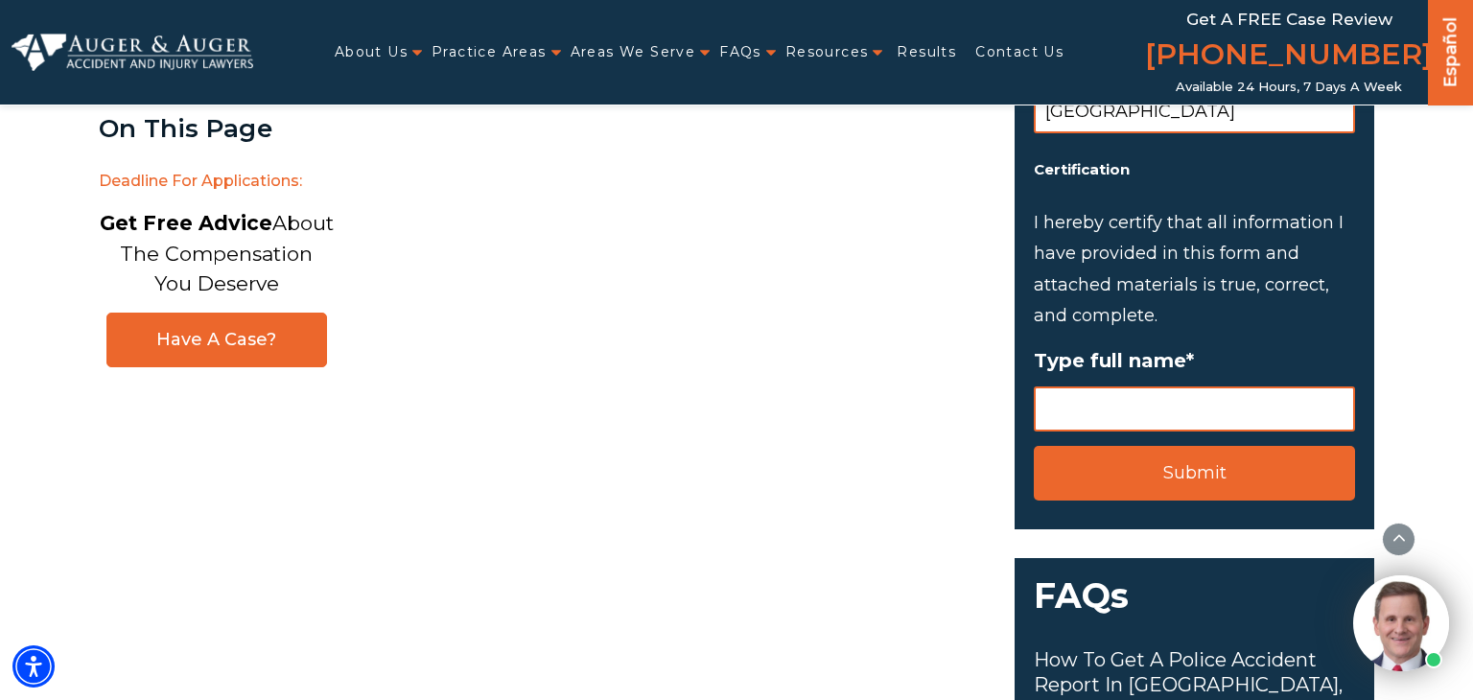
click at [1231, 403] on input "Type full name *" at bounding box center [1194, 409] width 321 height 45
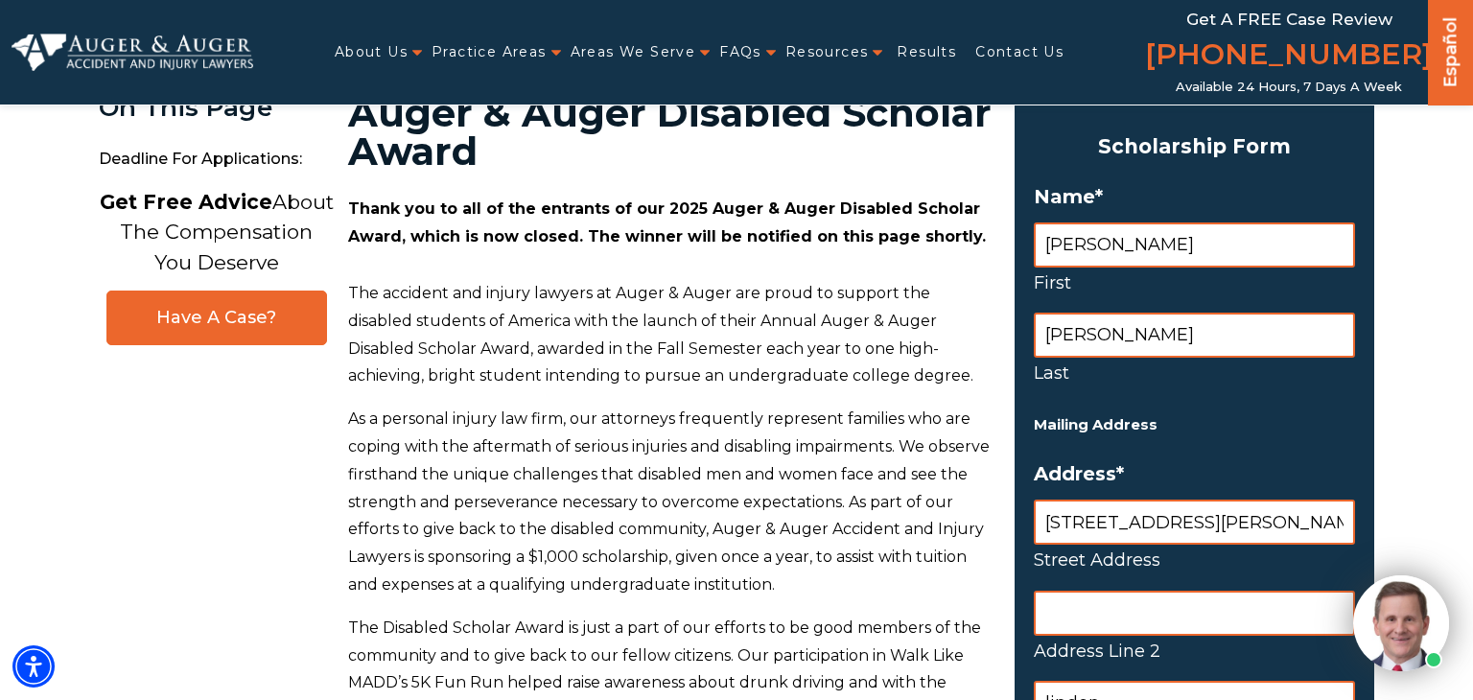
scroll to position [75, 0]
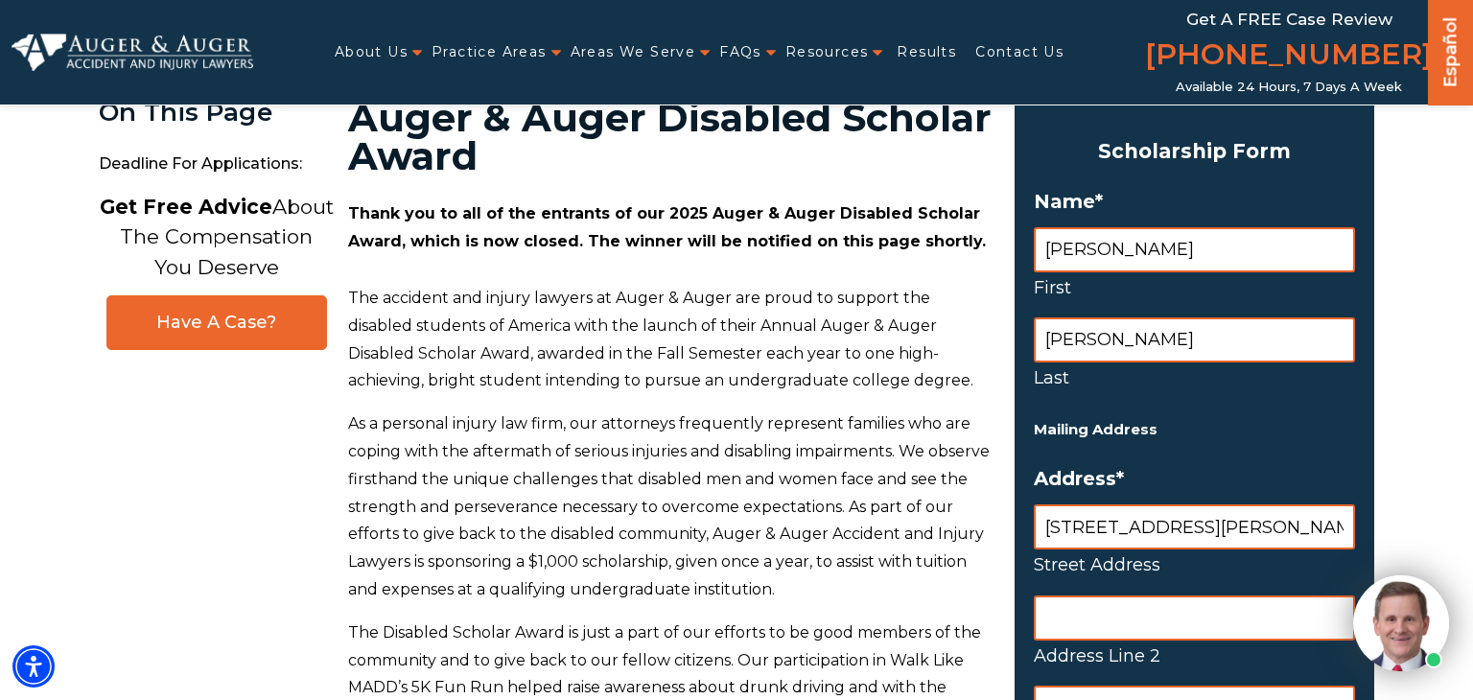
type input "Claude Bates"
click at [1119, 257] on input "claude" at bounding box center [1194, 249] width 321 height 45
type input "c"
type input "Claude"
click at [1107, 348] on input "bates" at bounding box center [1194, 340] width 321 height 45
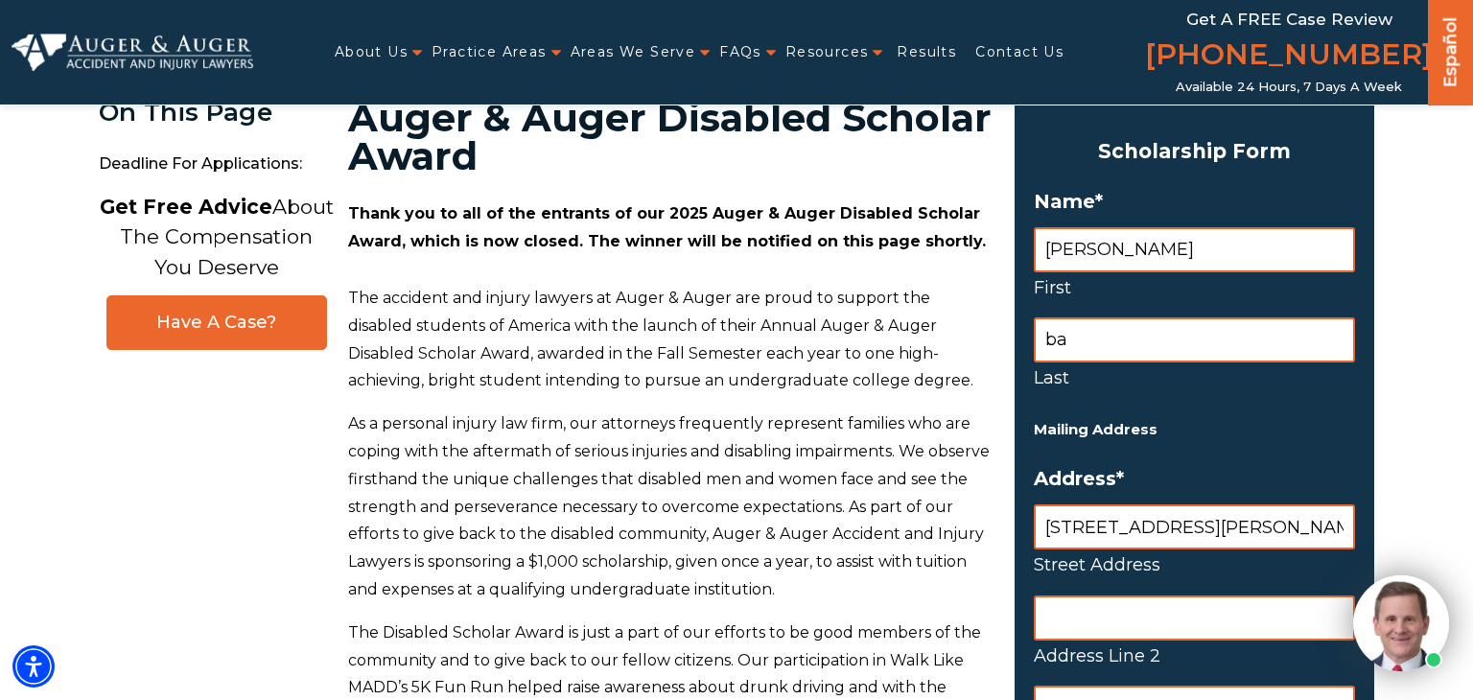
type input "b"
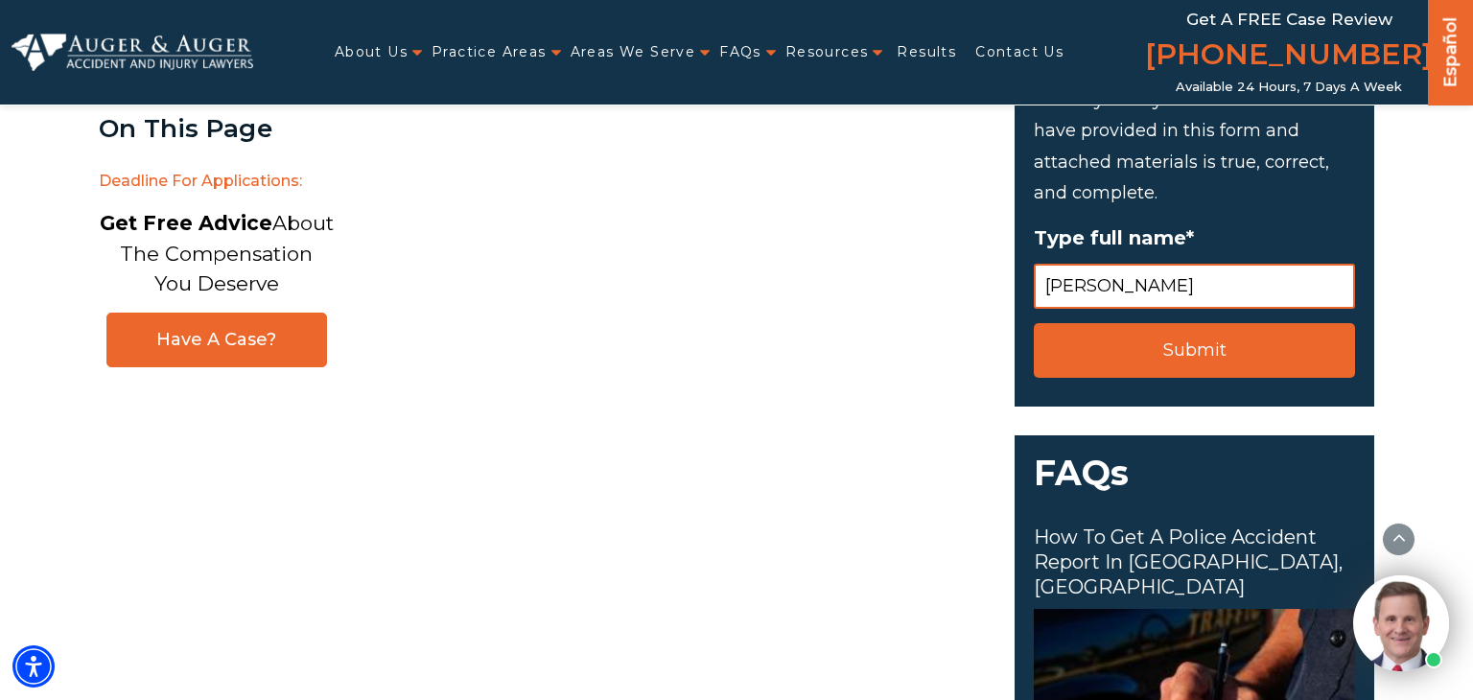
scroll to position [2606, 0]
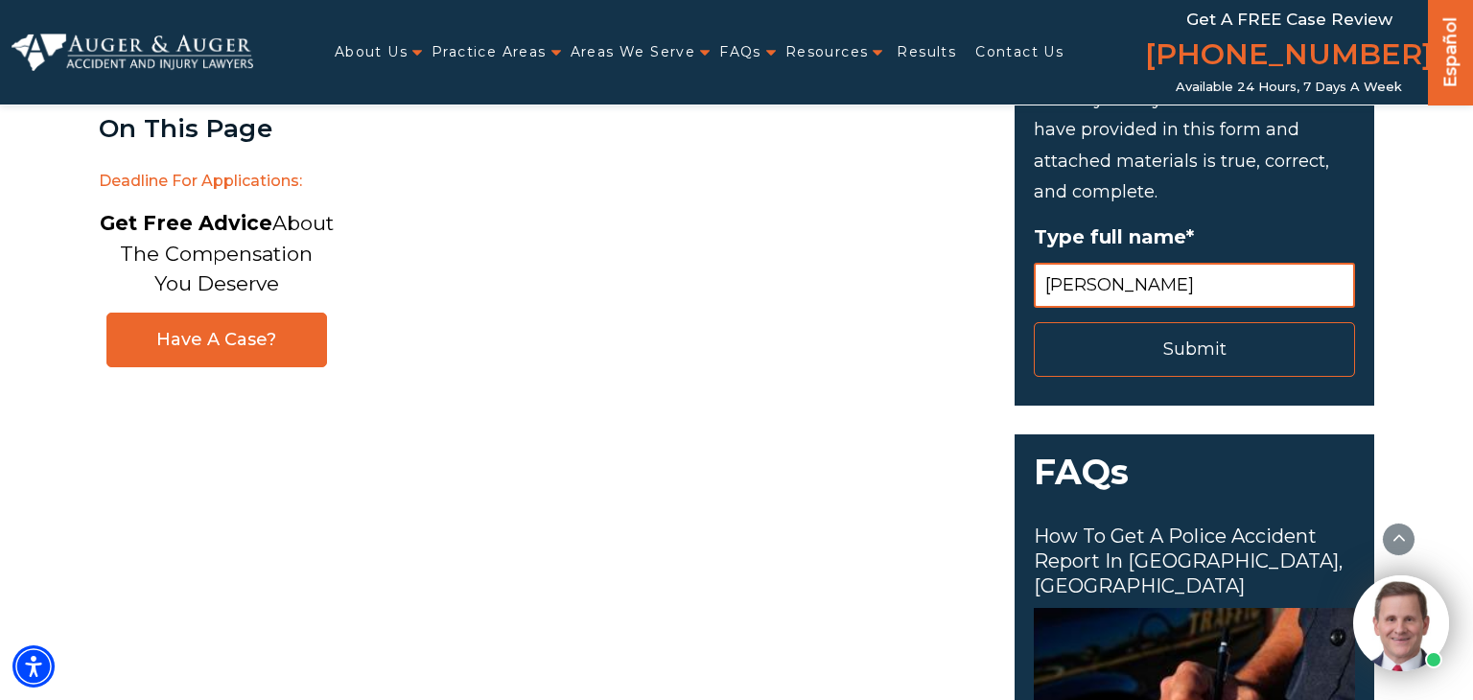
type input "Bates"
click at [1213, 339] on input "Submit" at bounding box center [1194, 349] width 321 height 55
